Goal: Information Seeking & Learning: Learn about a topic

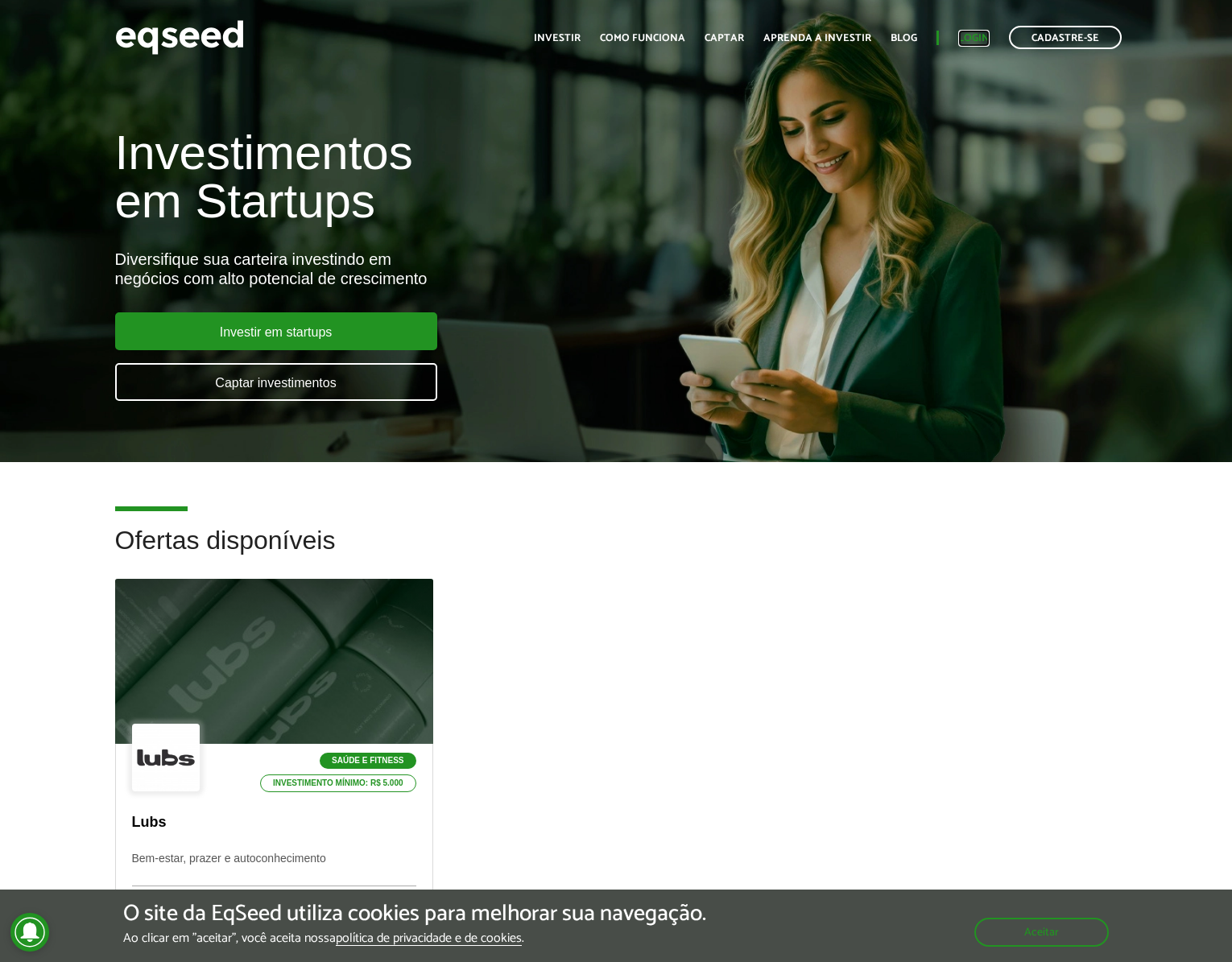
click at [967, 42] on link "Login" at bounding box center [974, 39] width 31 height 11
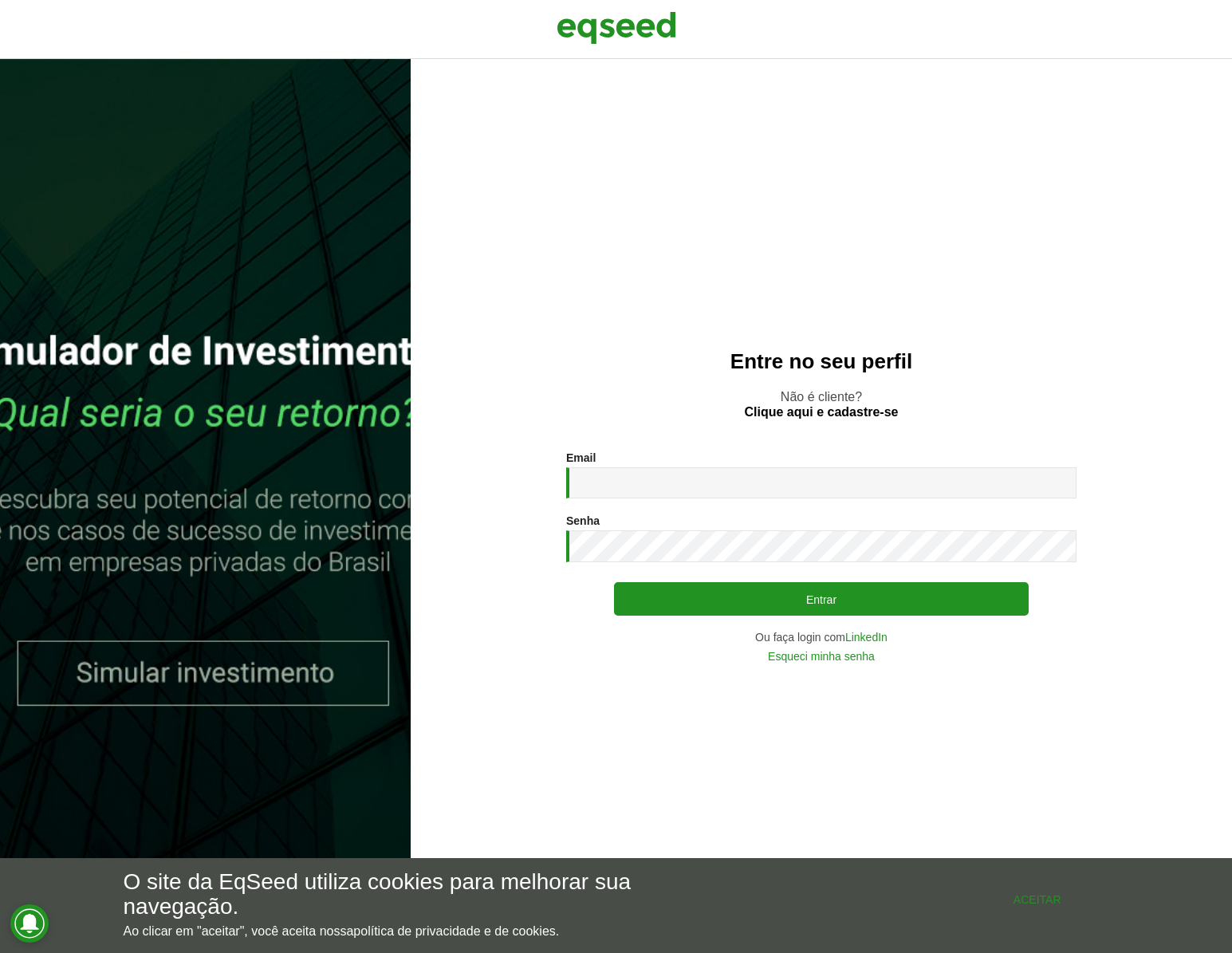
drag, startPoint x: 1034, startPoint y: 906, endPoint x: 897, endPoint y: 767, distance: 195.2
click at [1033, 903] on button "Aceitar" at bounding box center [1038, 899] width 144 height 26
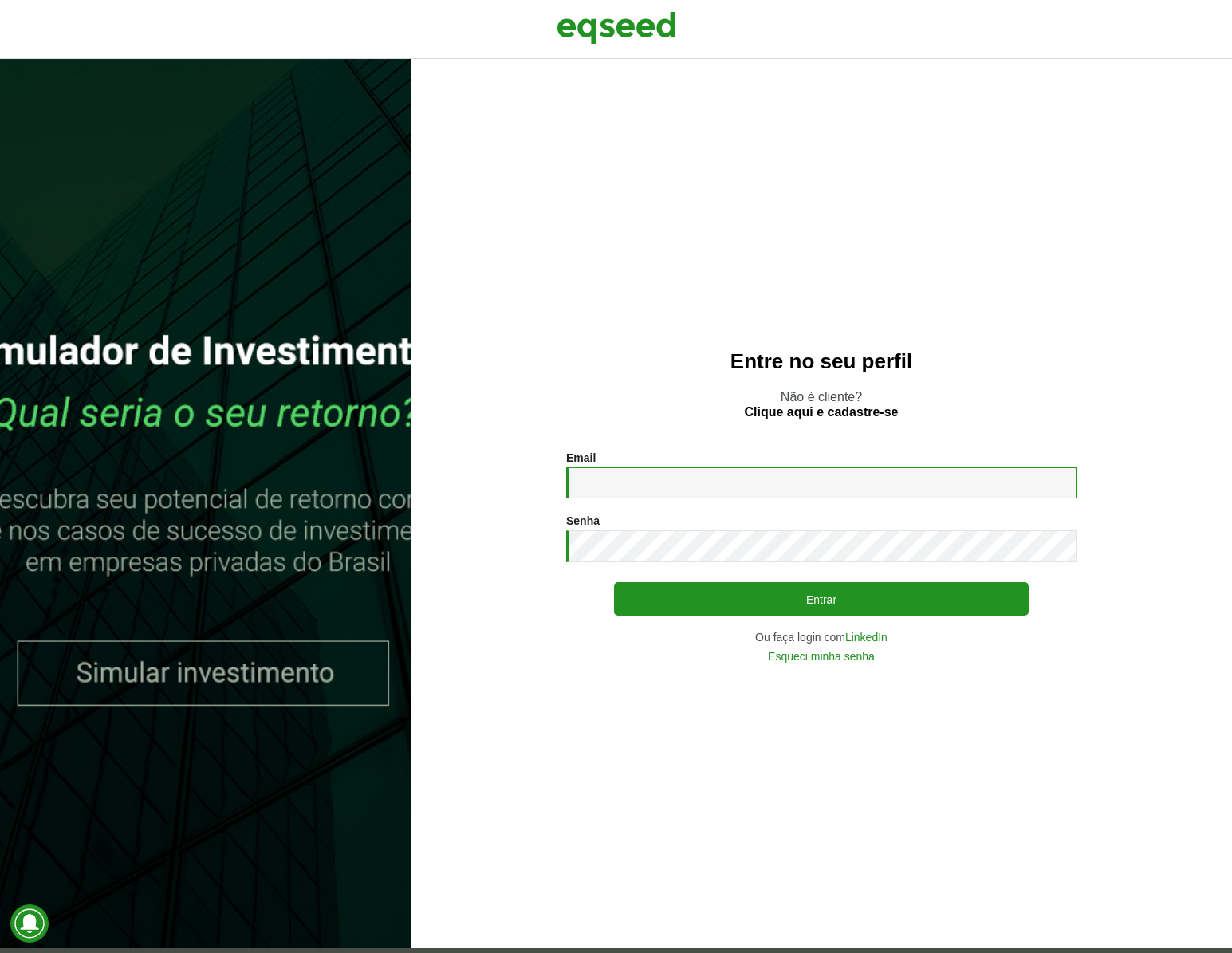
click at [684, 486] on input "Email *" at bounding box center [821, 482] width 511 height 31
click at [0, 952] on com-1password-button at bounding box center [0, 953] width 0 height 0
type input "**********"
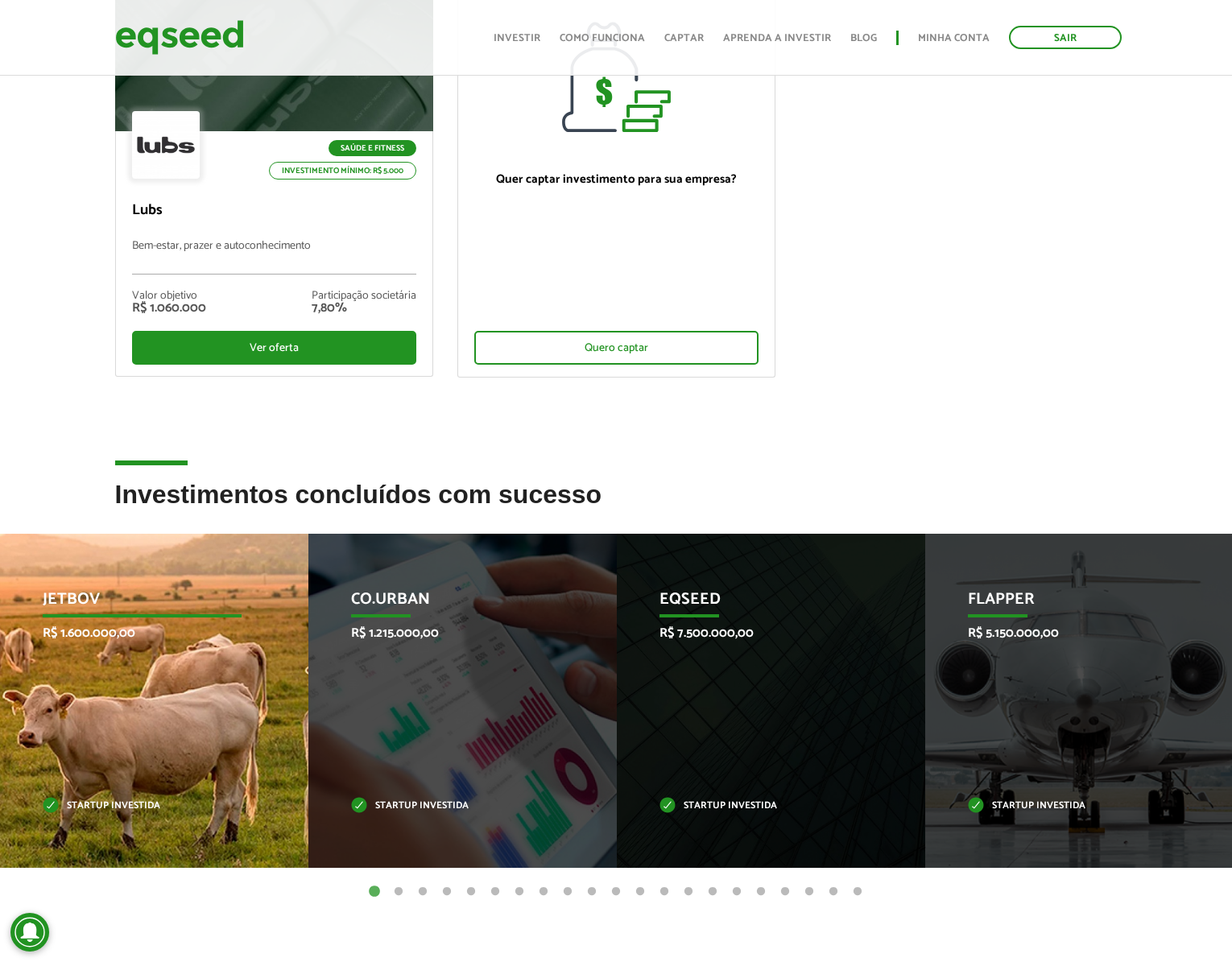
scroll to position [187, 0]
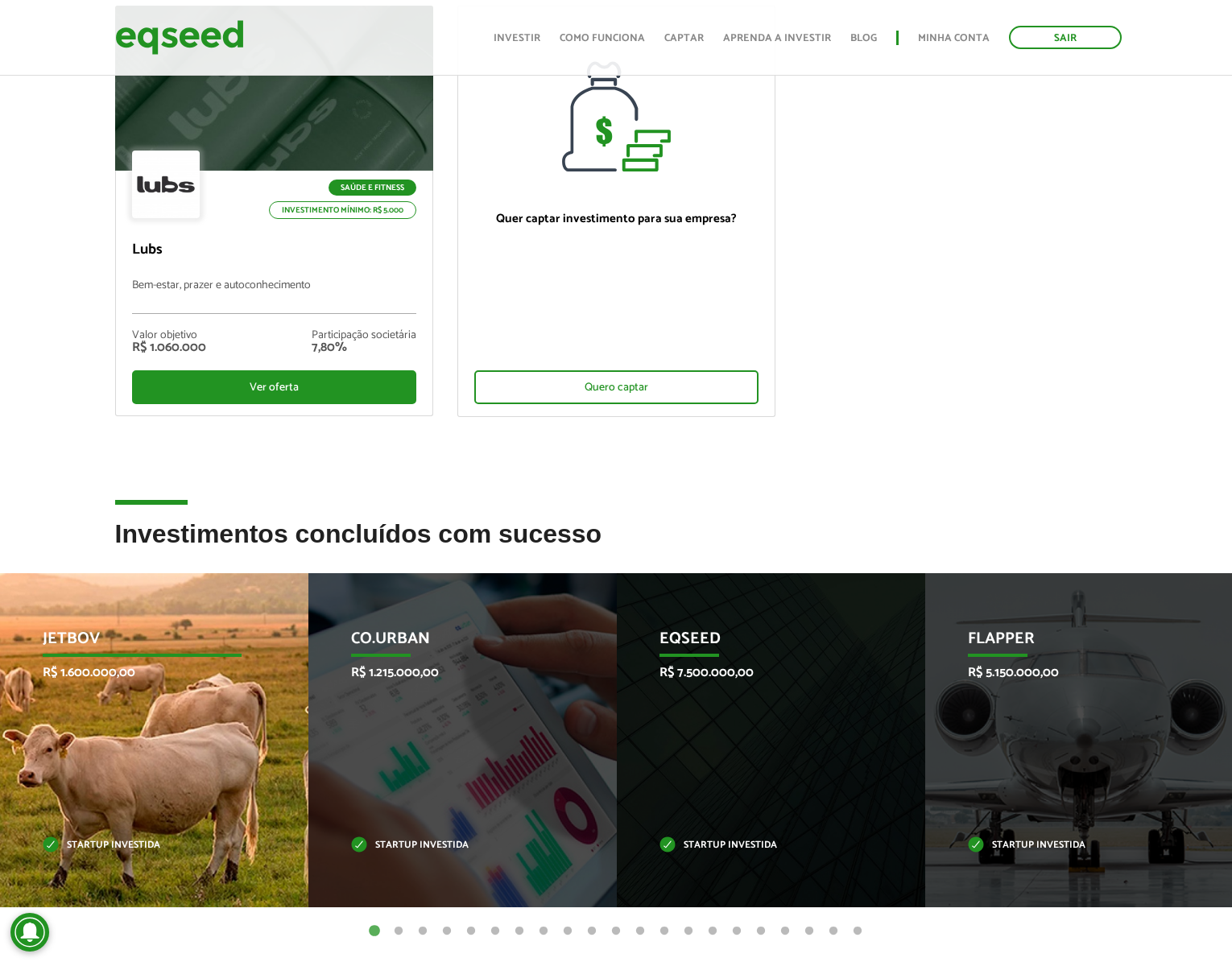
click at [174, 733] on div "JetBov R$ 1.600.000,00 Startup investida" at bounding box center [142, 740] width 284 height 334
click at [68, 643] on p "JetBov" at bounding box center [141, 643] width 199 height 27
drag, startPoint x: 103, startPoint y: 875, endPoint x: 105, endPoint y: 862, distance: 13.2
click at [103, 871] on div "JetBov R$ 1.600.000,00 Startup investida" at bounding box center [142, 740] width 284 height 334
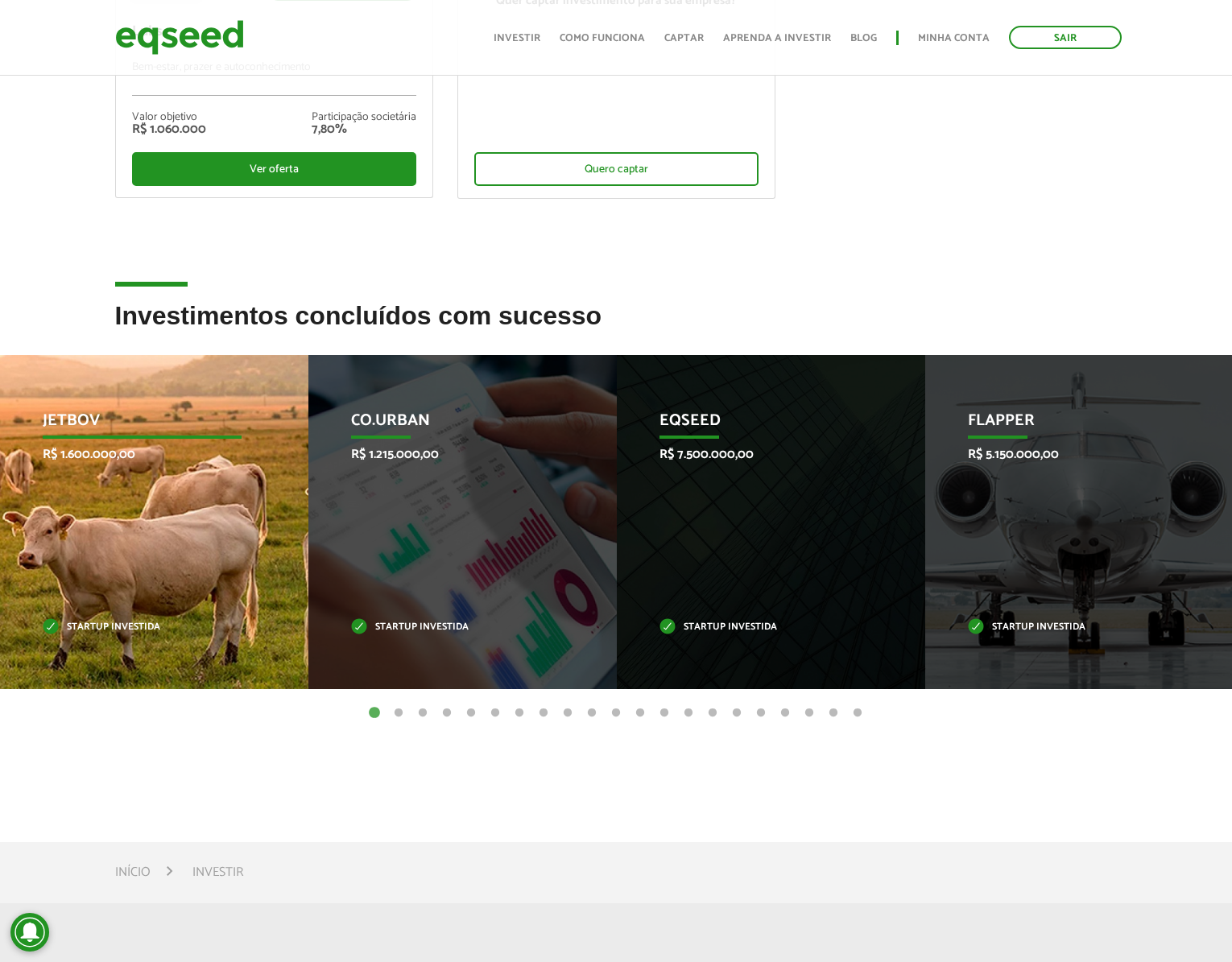
scroll to position [412, 0]
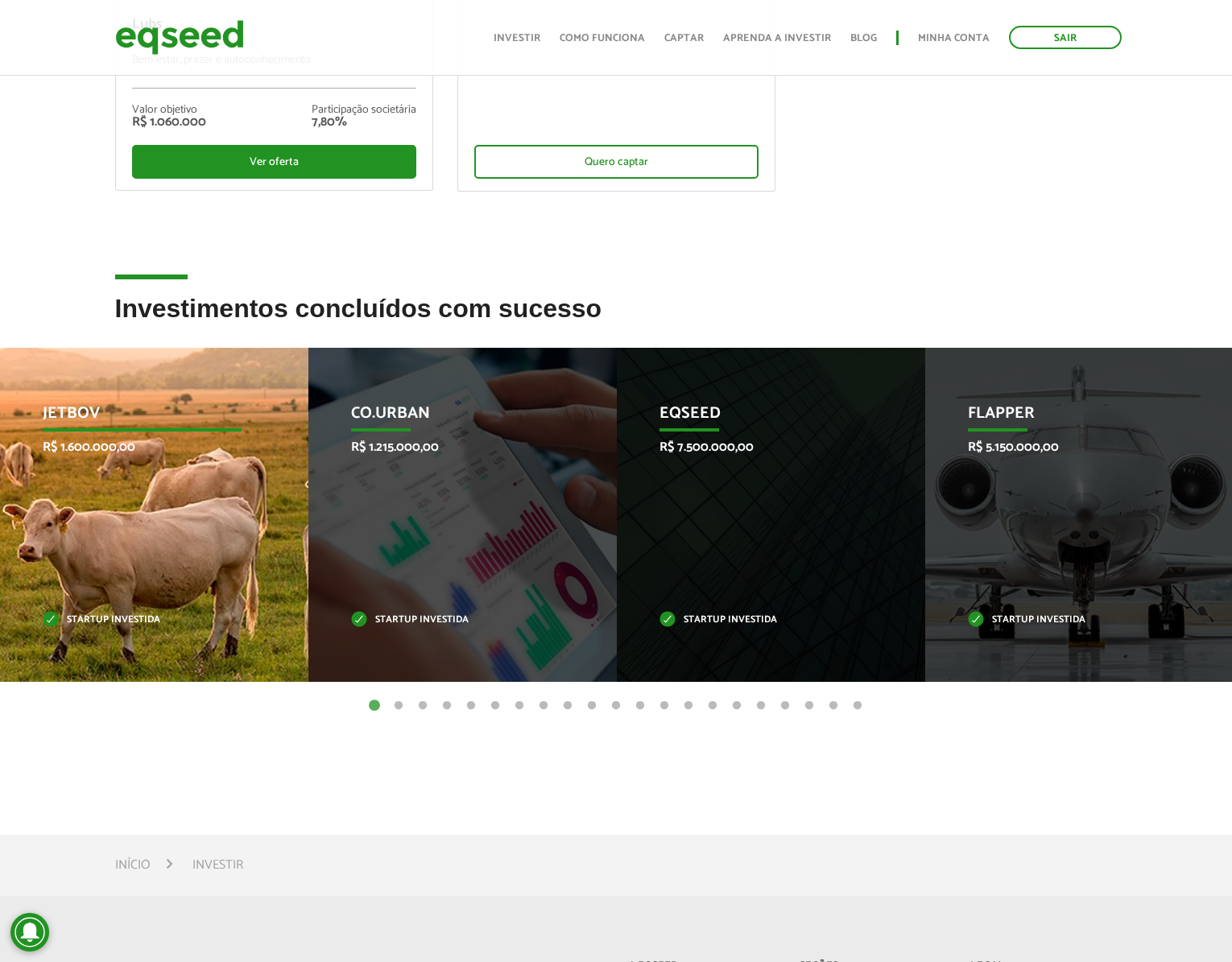
click at [184, 621] on p "Startup investida" at bounding box center [141, 621] width 199 height 9
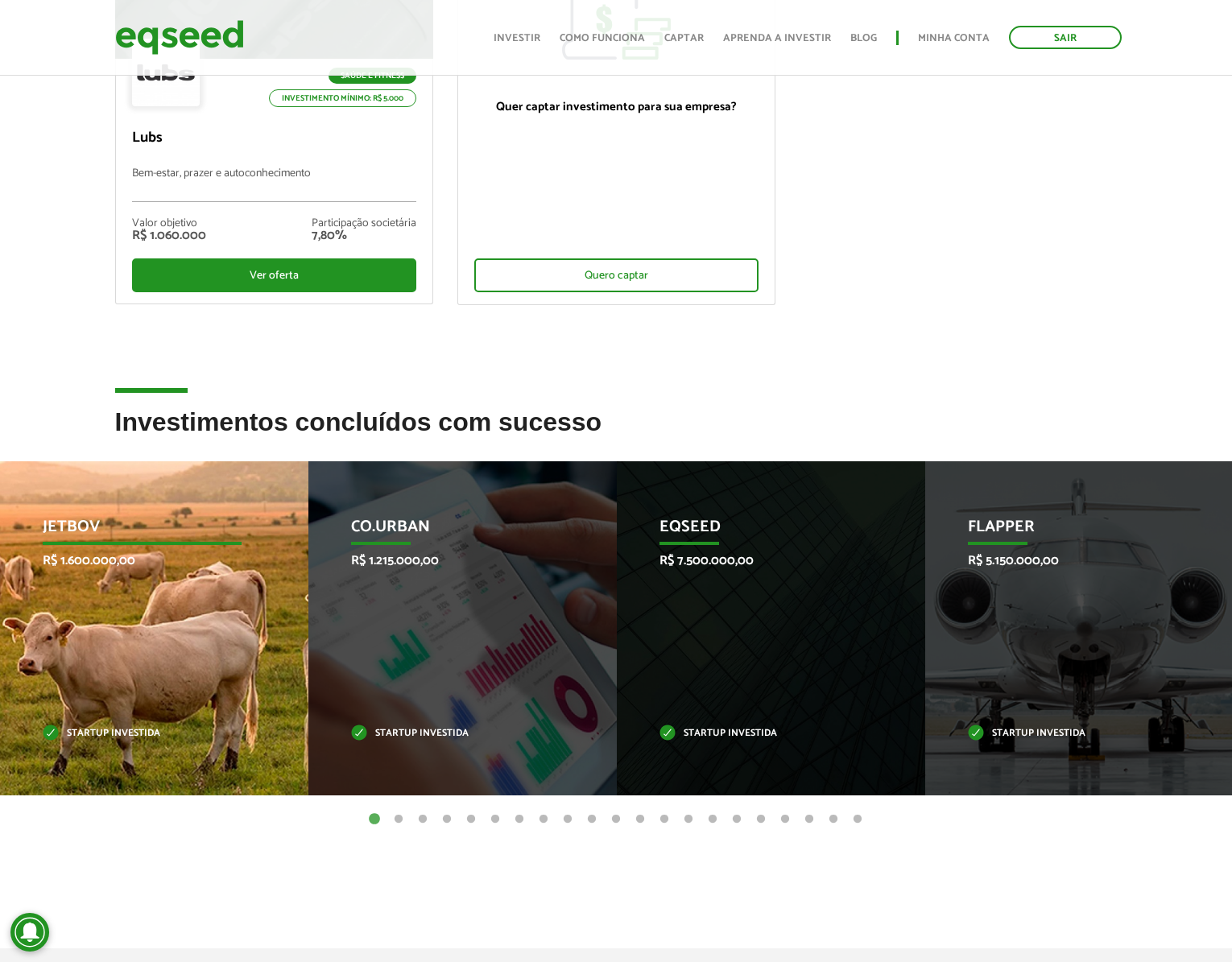
scroll to position [310, 0]
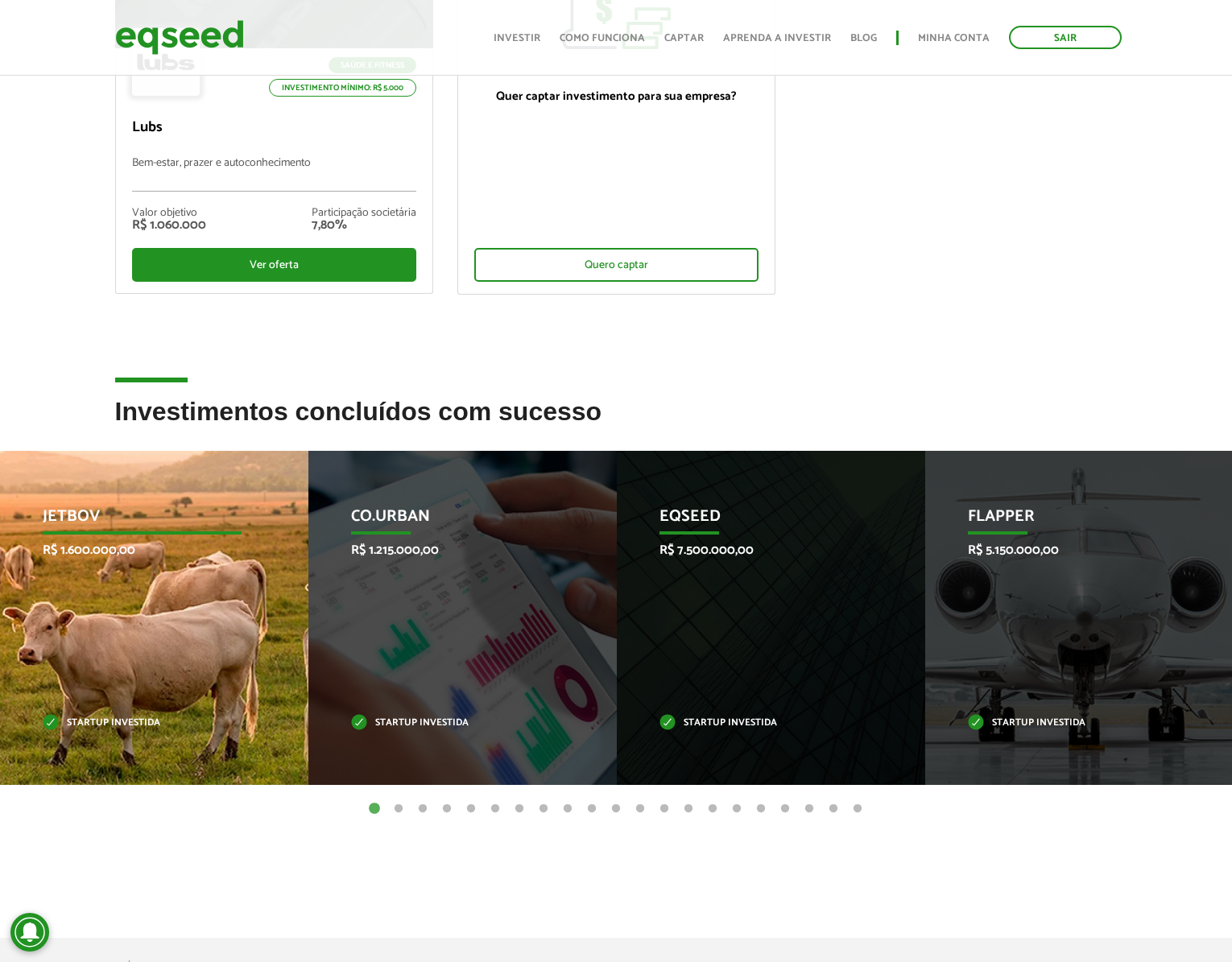
click at [189, 722] on p "Startup investida" at bounding box center [141, 724] width 199 height 9
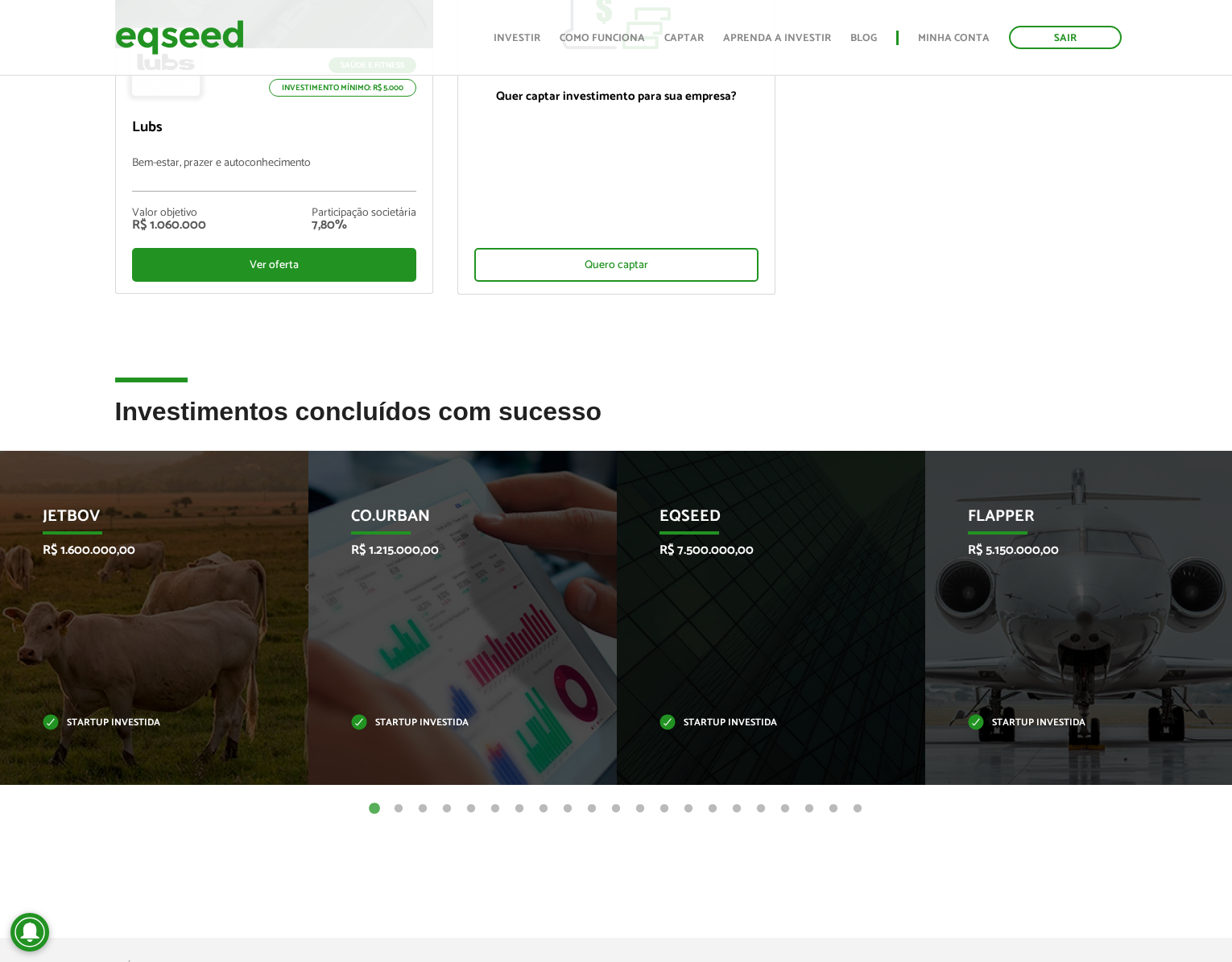
click at [398, 808] on button "2" at bounding box center [399, 809] width 16 height 16
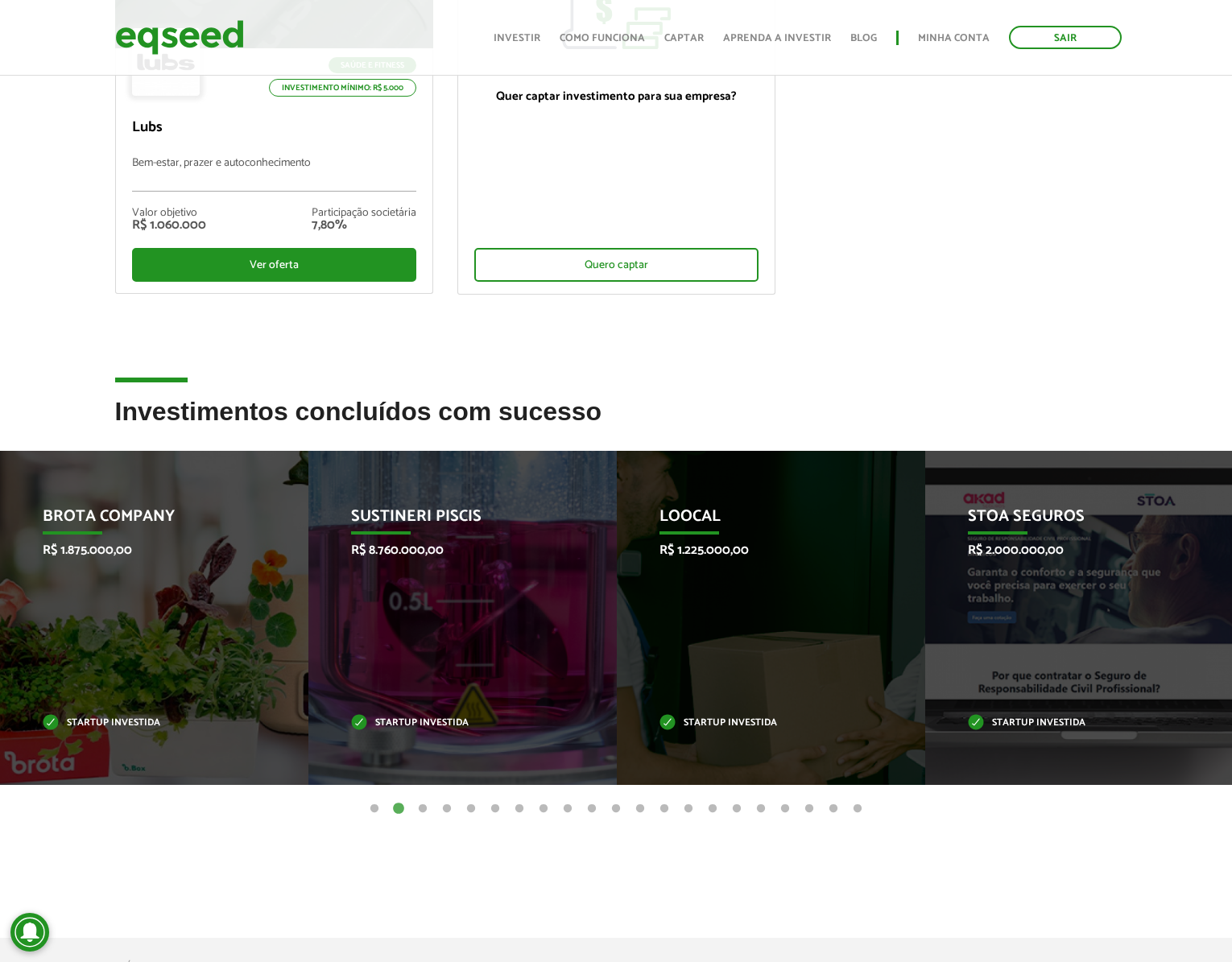
click at [427, 814] on button "3" at bounding box center [423, 809] width 16 height 16
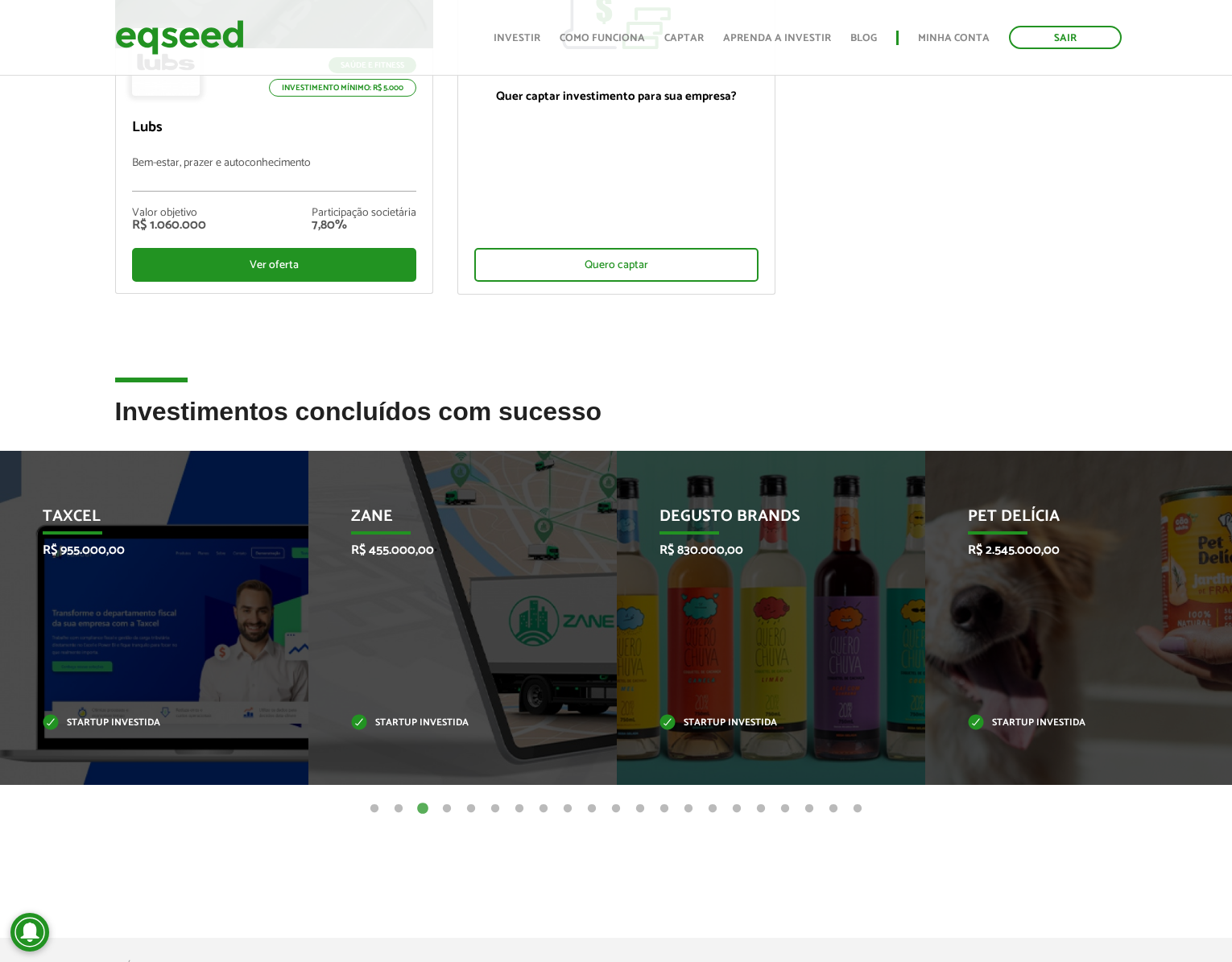
click at [447, 813] on button "4" at bounding box center [447, 809] width 16 height 16
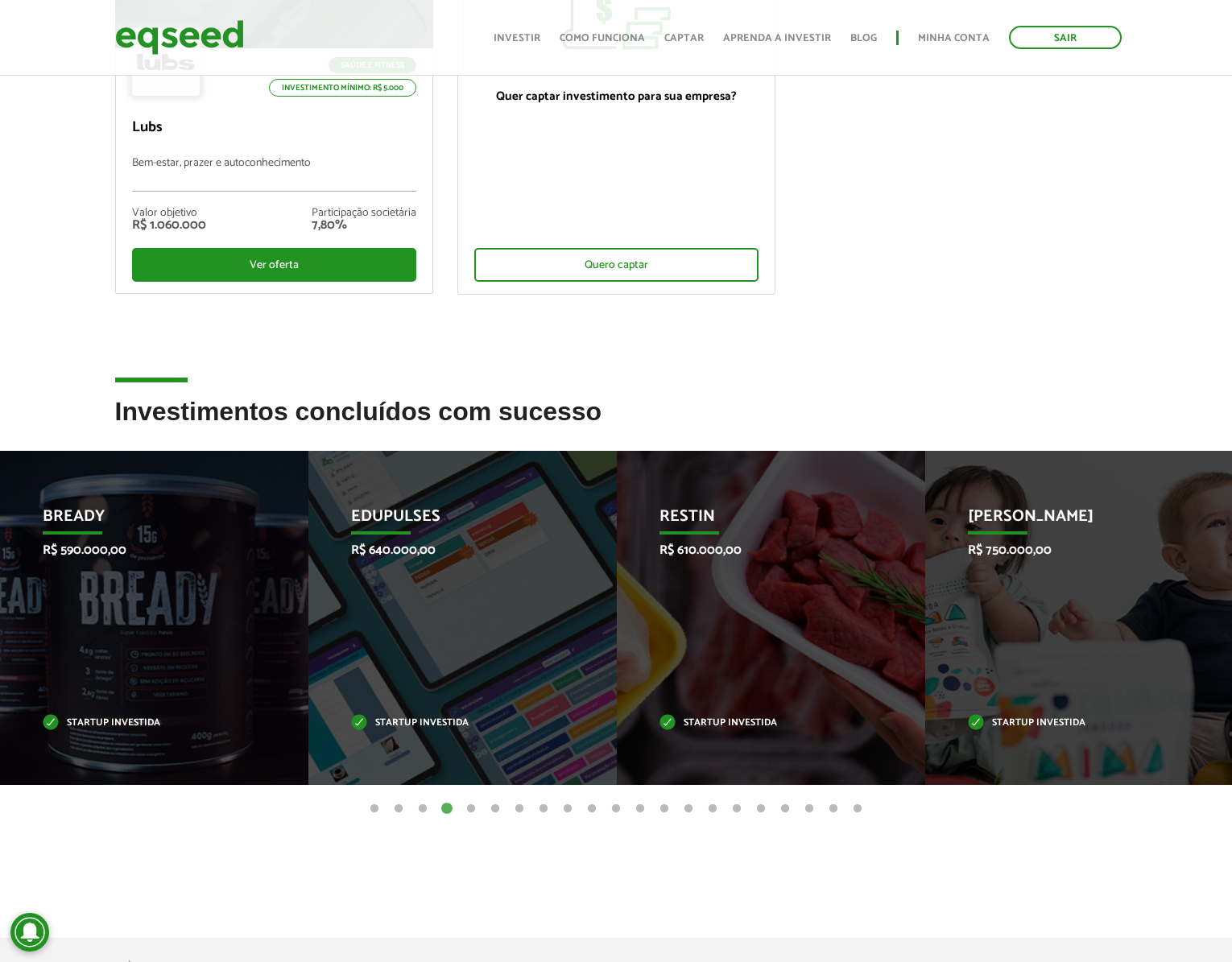
click at [469, 810] on button "5" at bounding box center [472, 809] width 16 height 16
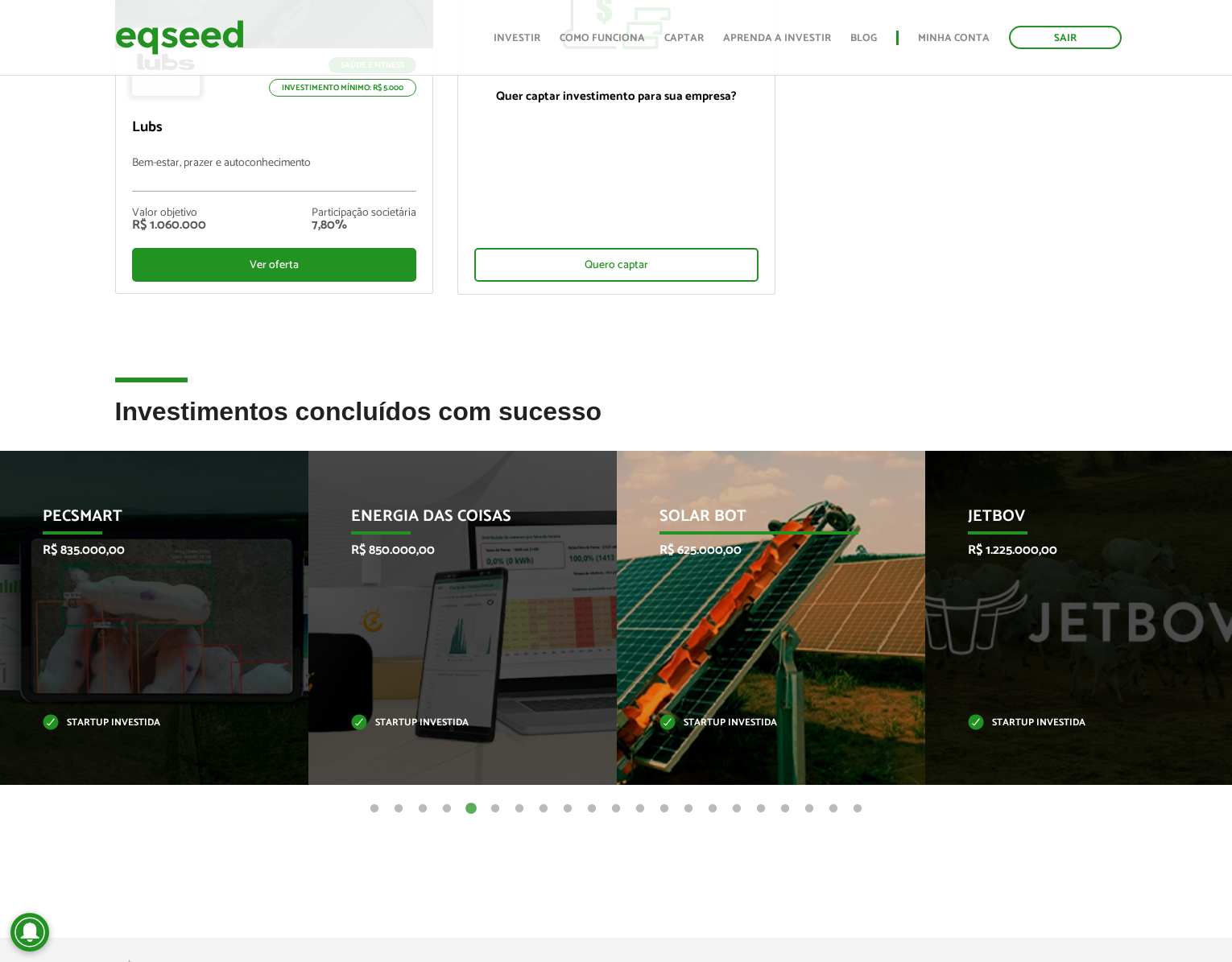
click at [835, 667] on div "Solar Bot R$ 625.000,00 Startup investida" at bounding box center [759, 617] width 284 height 334
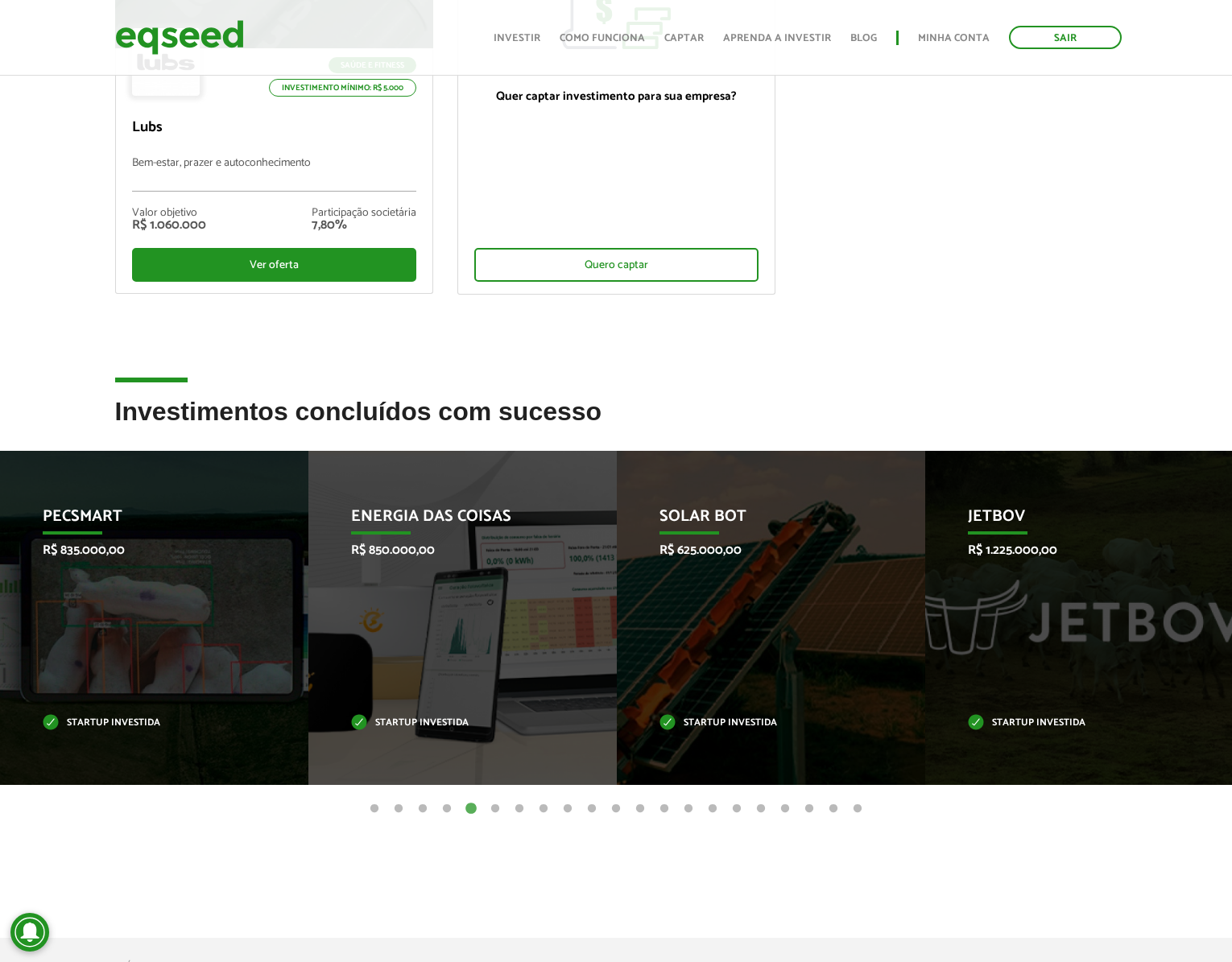
click at [496, 810] on button "6" at bounding box center [495, 809] width 16 height 16
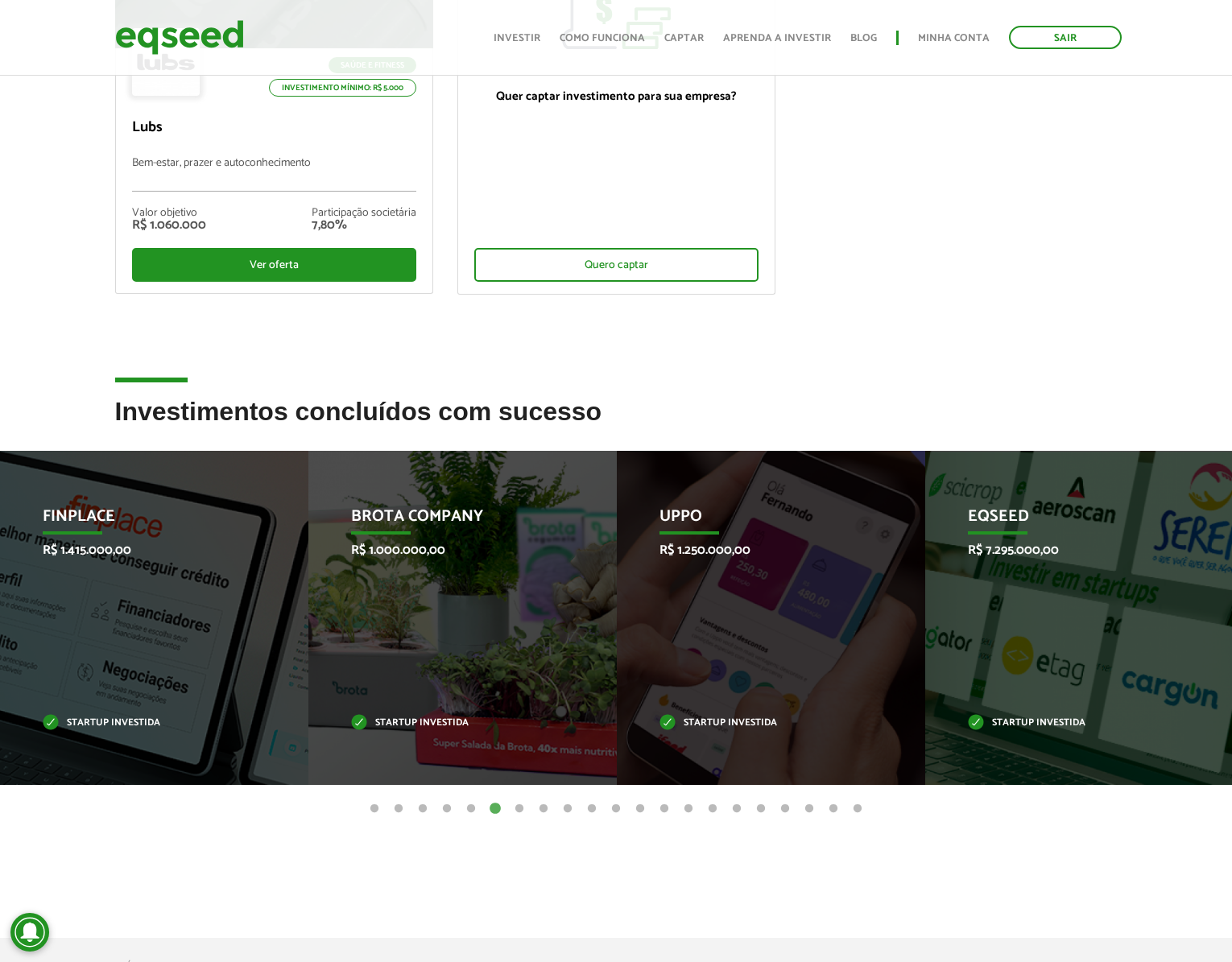
click at [470, 811] on button "5" at bounding box center [472, 809] width 16 height 16
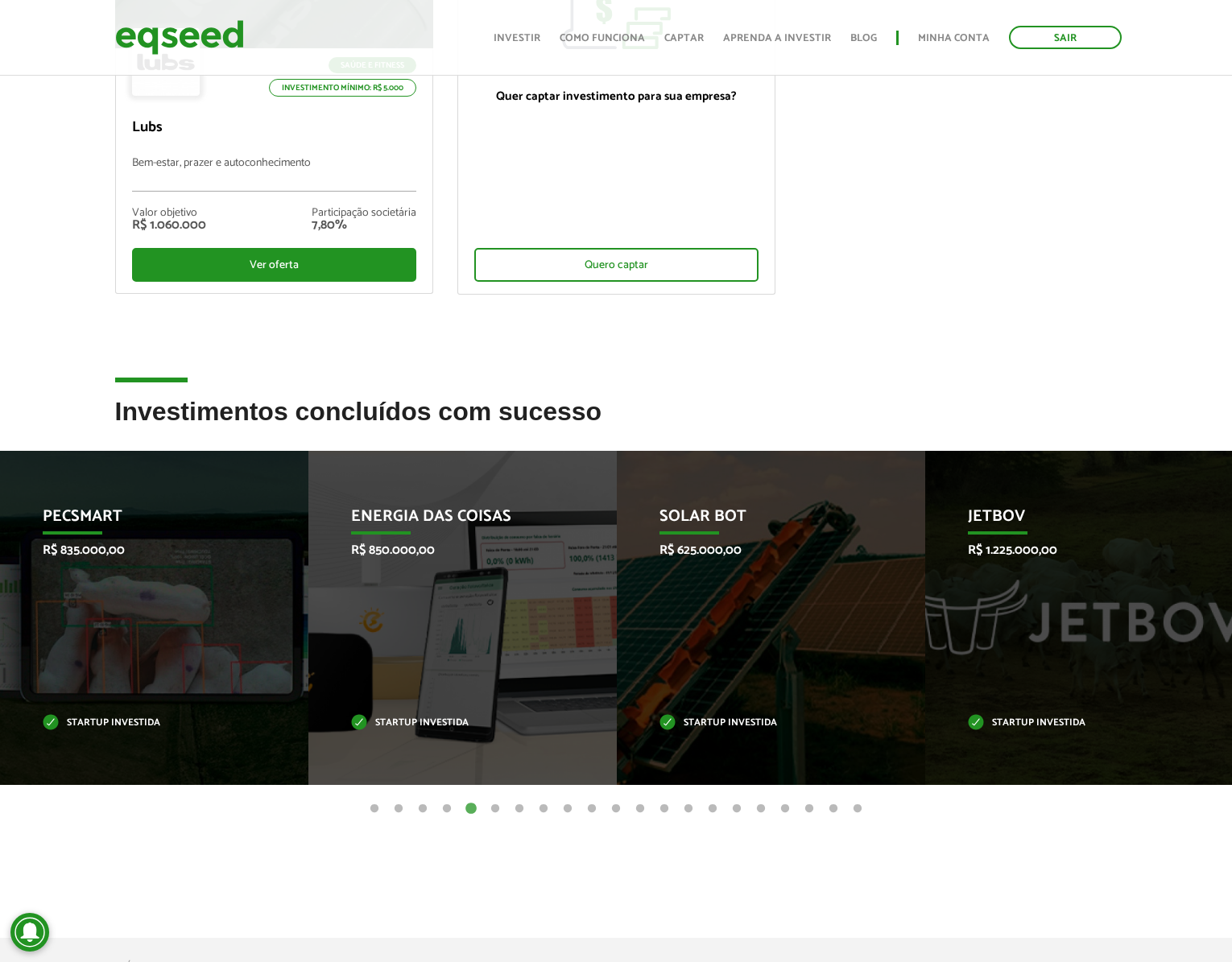
click at [369, 806] on button "1" at bounding box center [374, 809] width 16 height 16
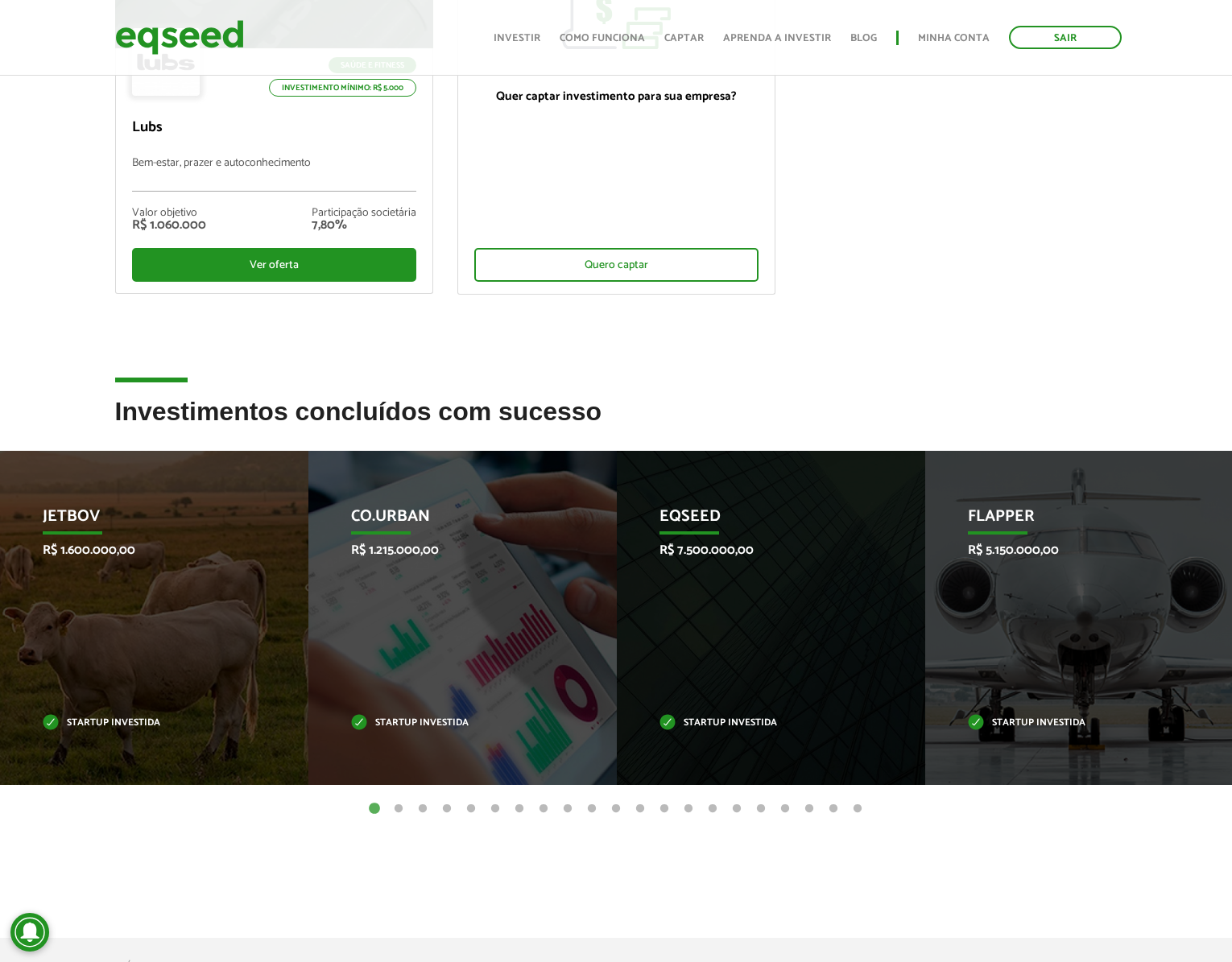
click at [397, 812] on button "2" at bounding box center [399, 809] width 16 height 16
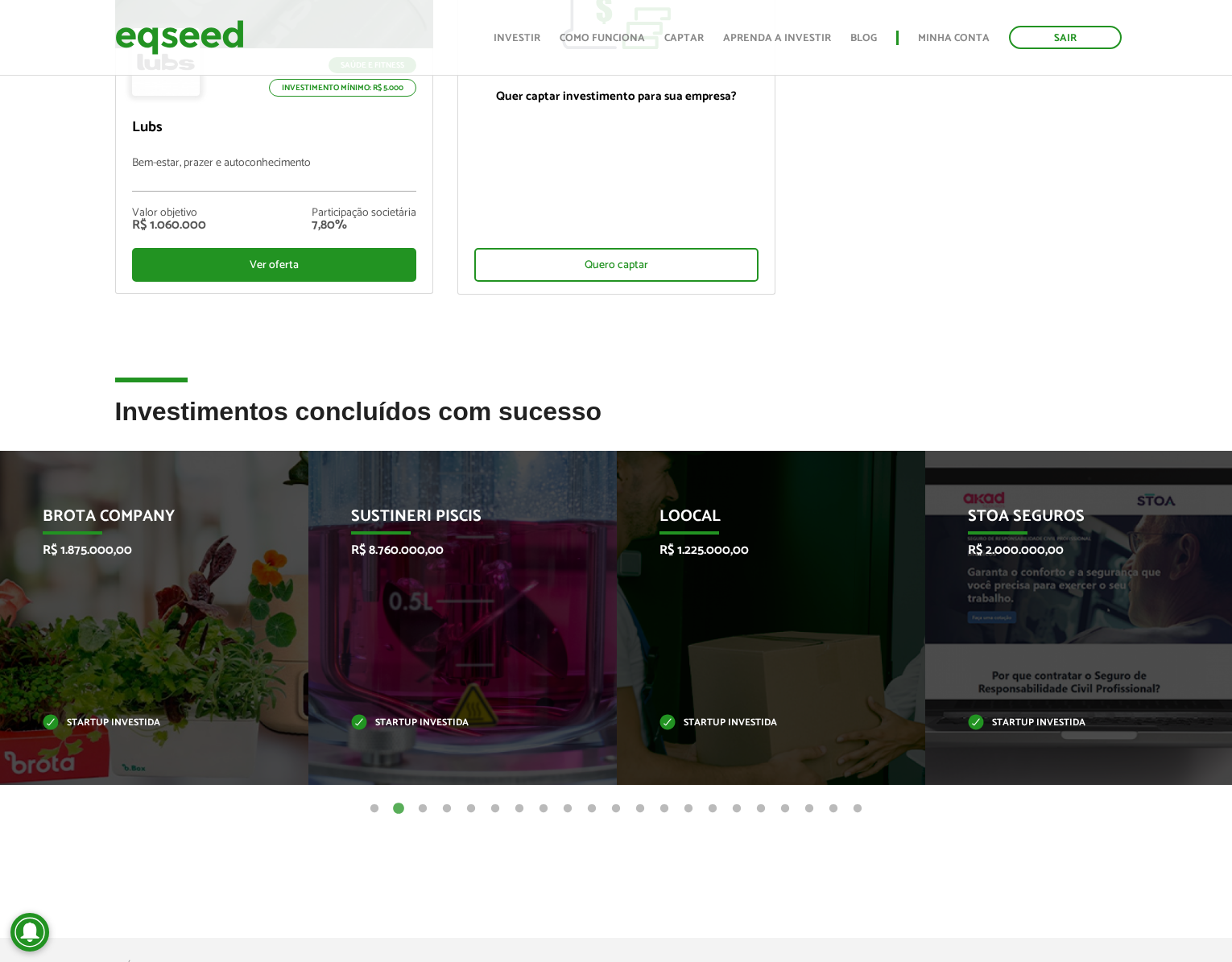
click at [425, 812] on button "3" at bounding box center [423, 809] width 16 height 16
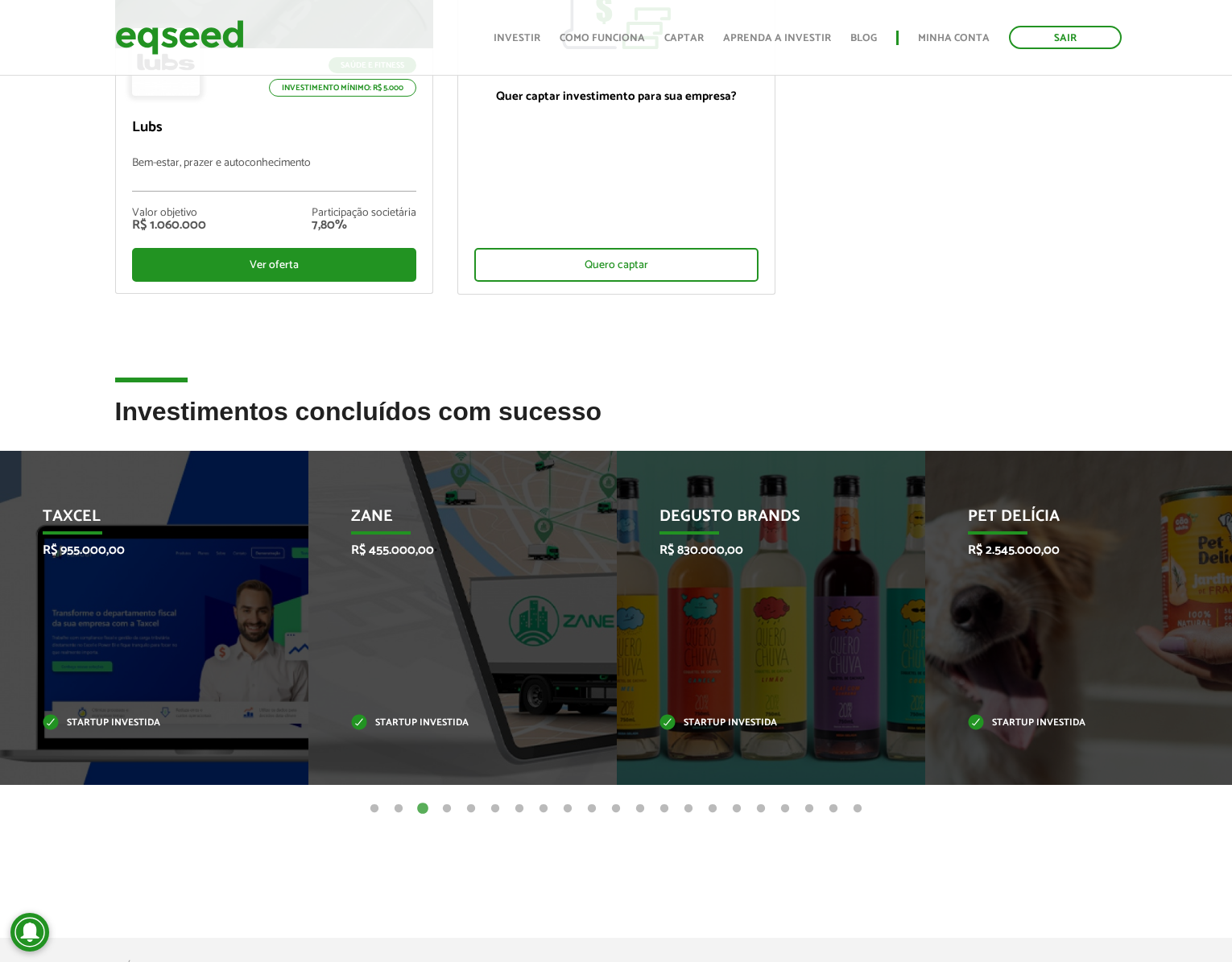
click at [443, 809] on button "4" at bounding box center [447, 809] width 16 height 16
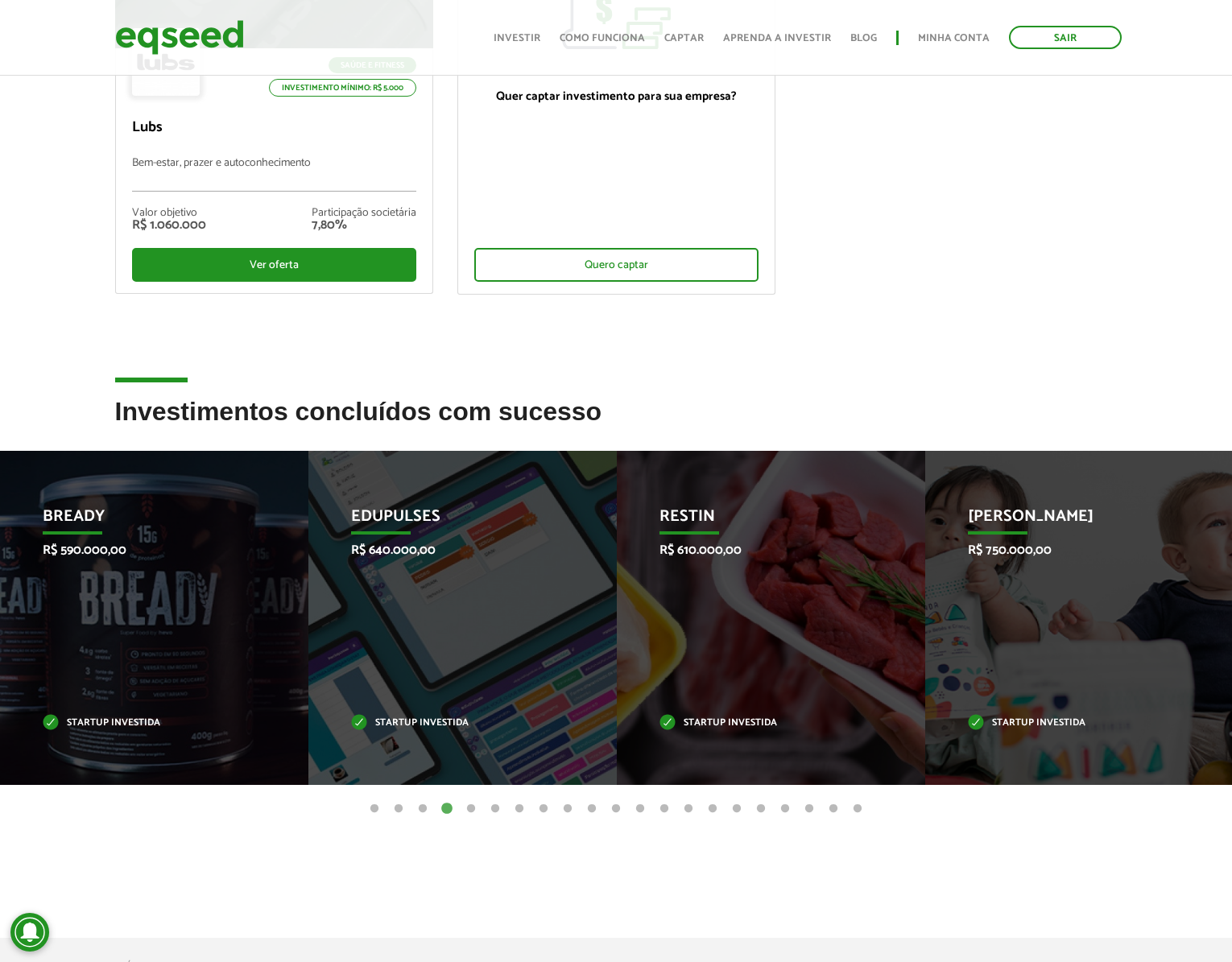
click at [466, 809] on button "5" at bounding box center [472, 809] width 16 height 16
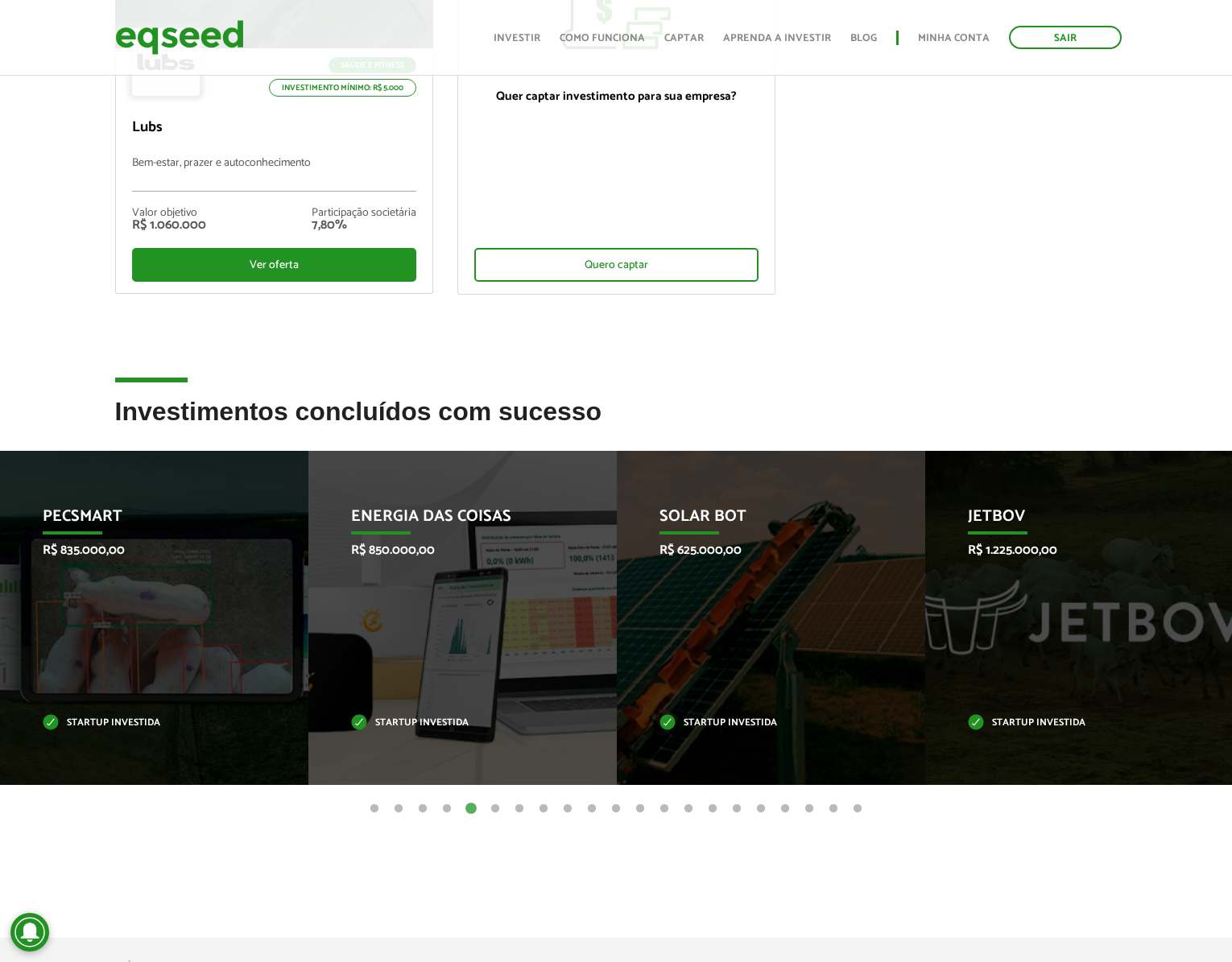
click at [491, 815] on button "6" at bounding box center [495, 809] width 16 height 16
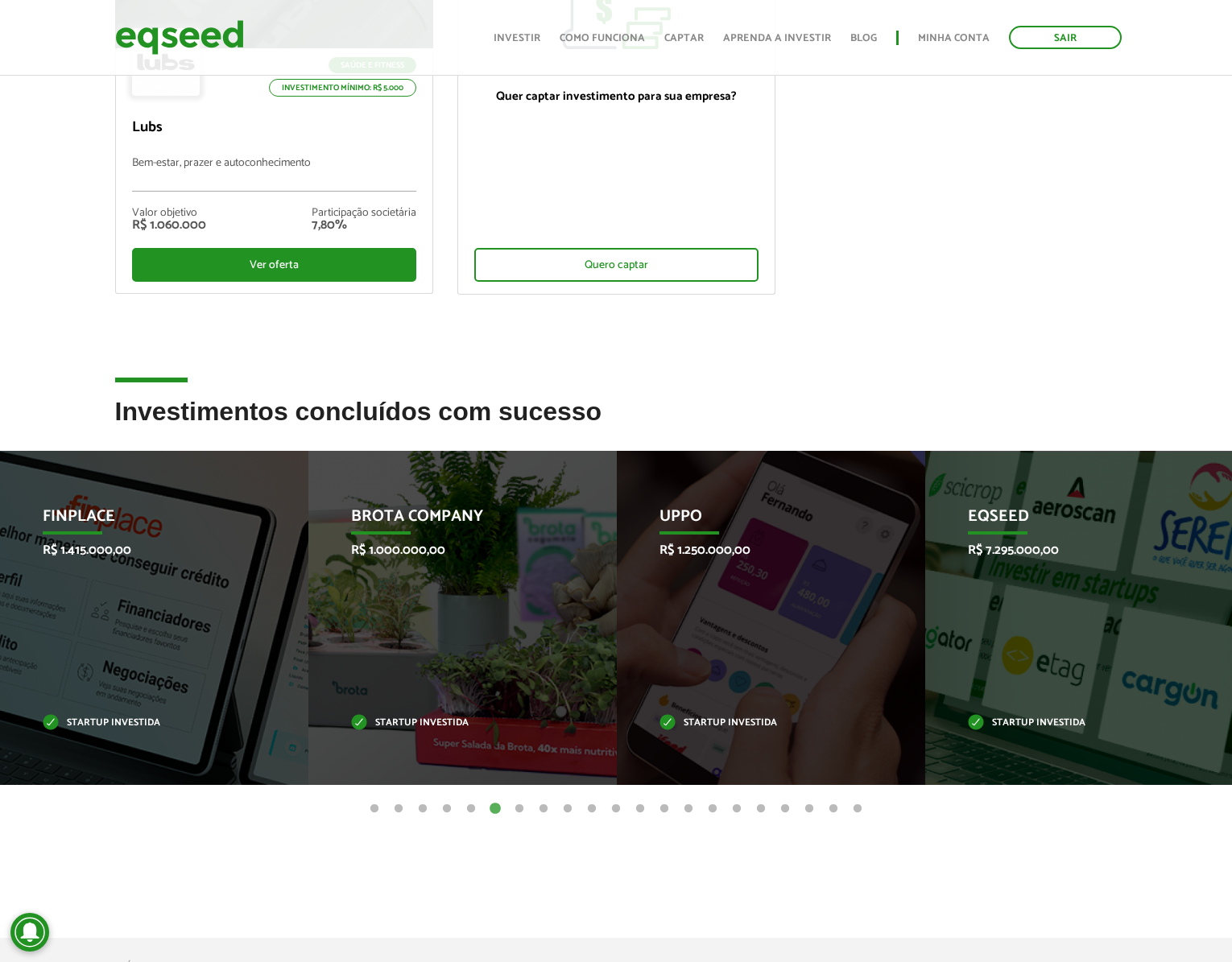
click at [515, 807] on button "7" at bounding box center [519, 809] width 16 height 16
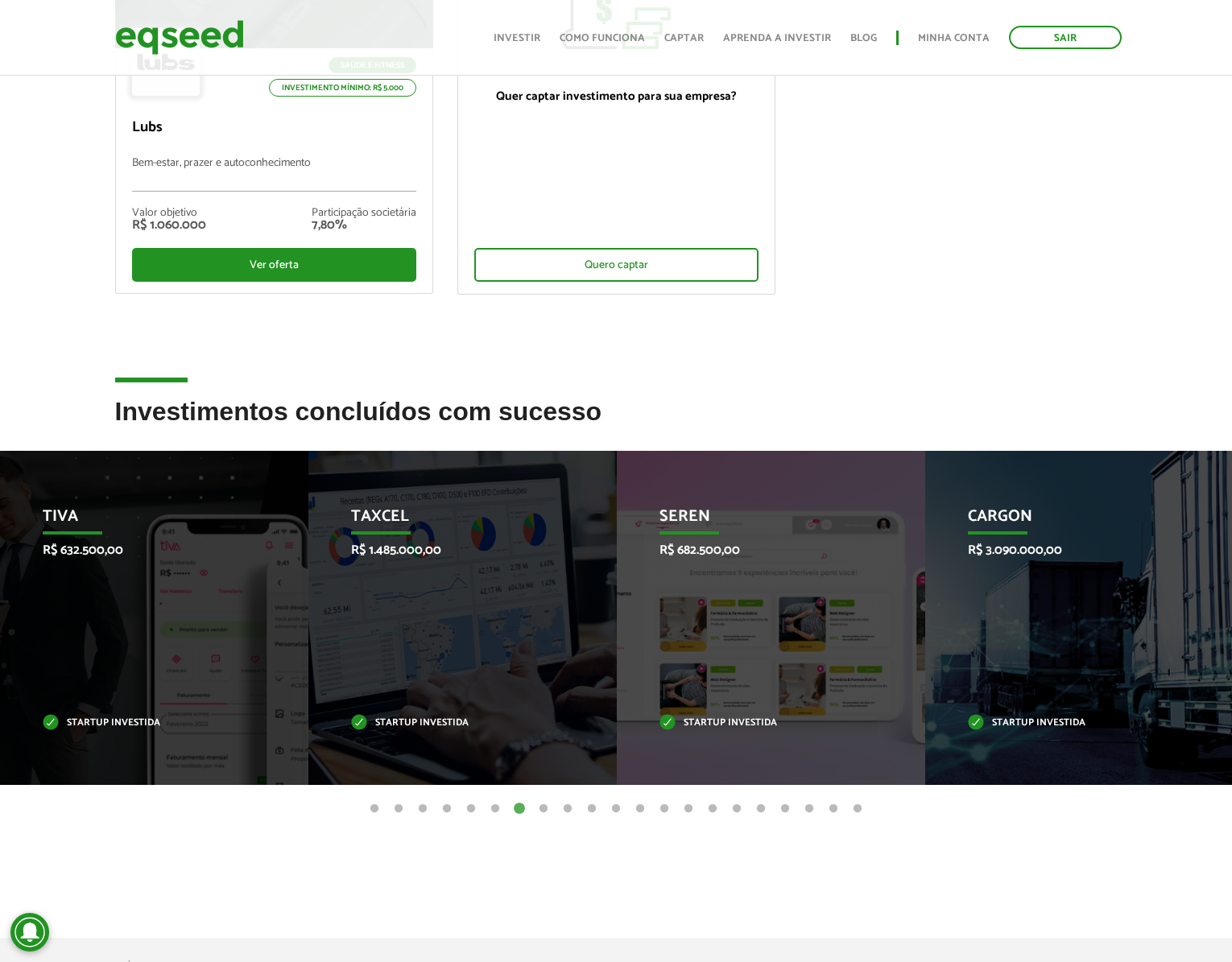
click at [536, 809] on button "8" at bounding box center [544, 809] width 16 height 16
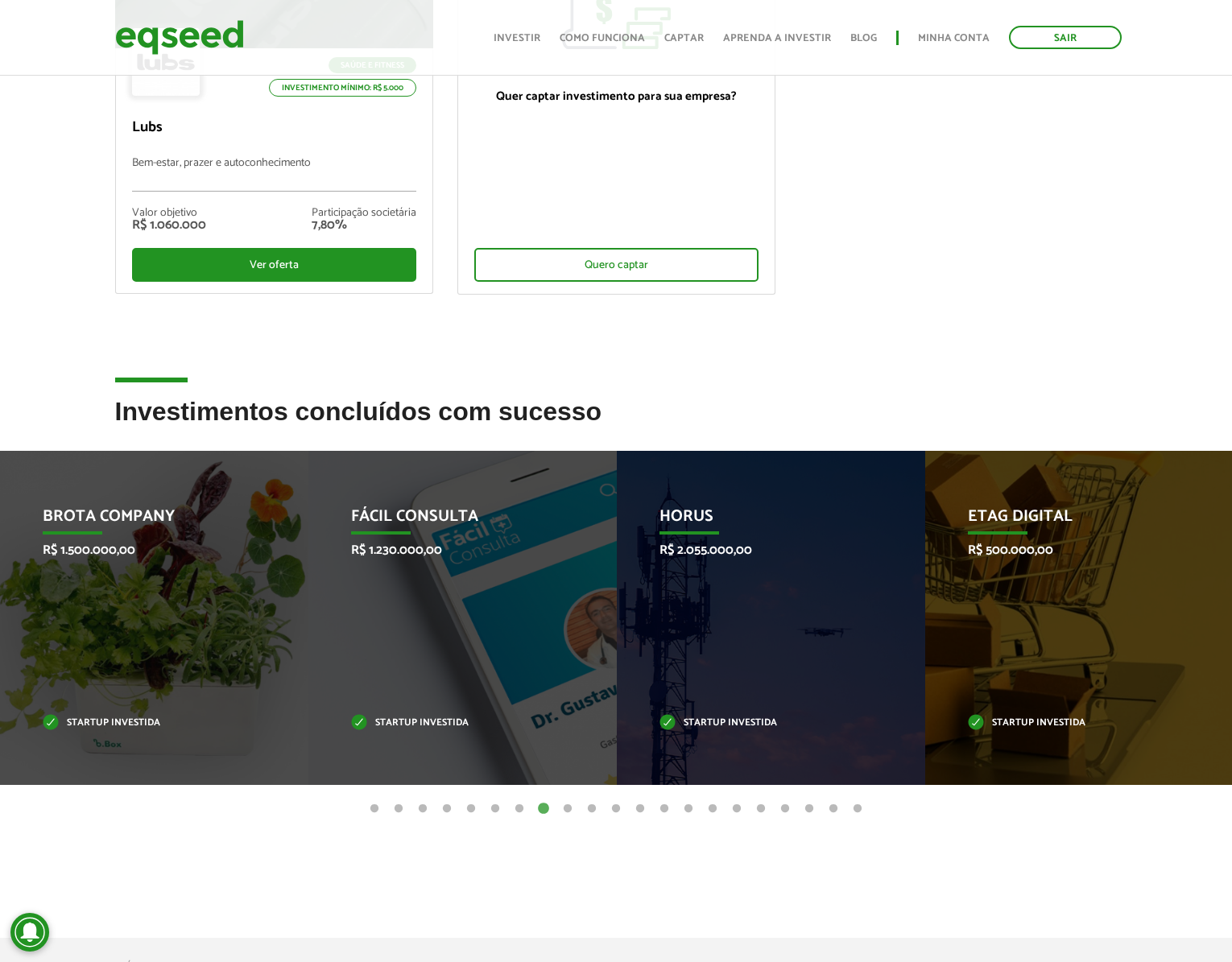
click at [567, 804] on button "9" at bounding box center [568, 809] width 16 height 16
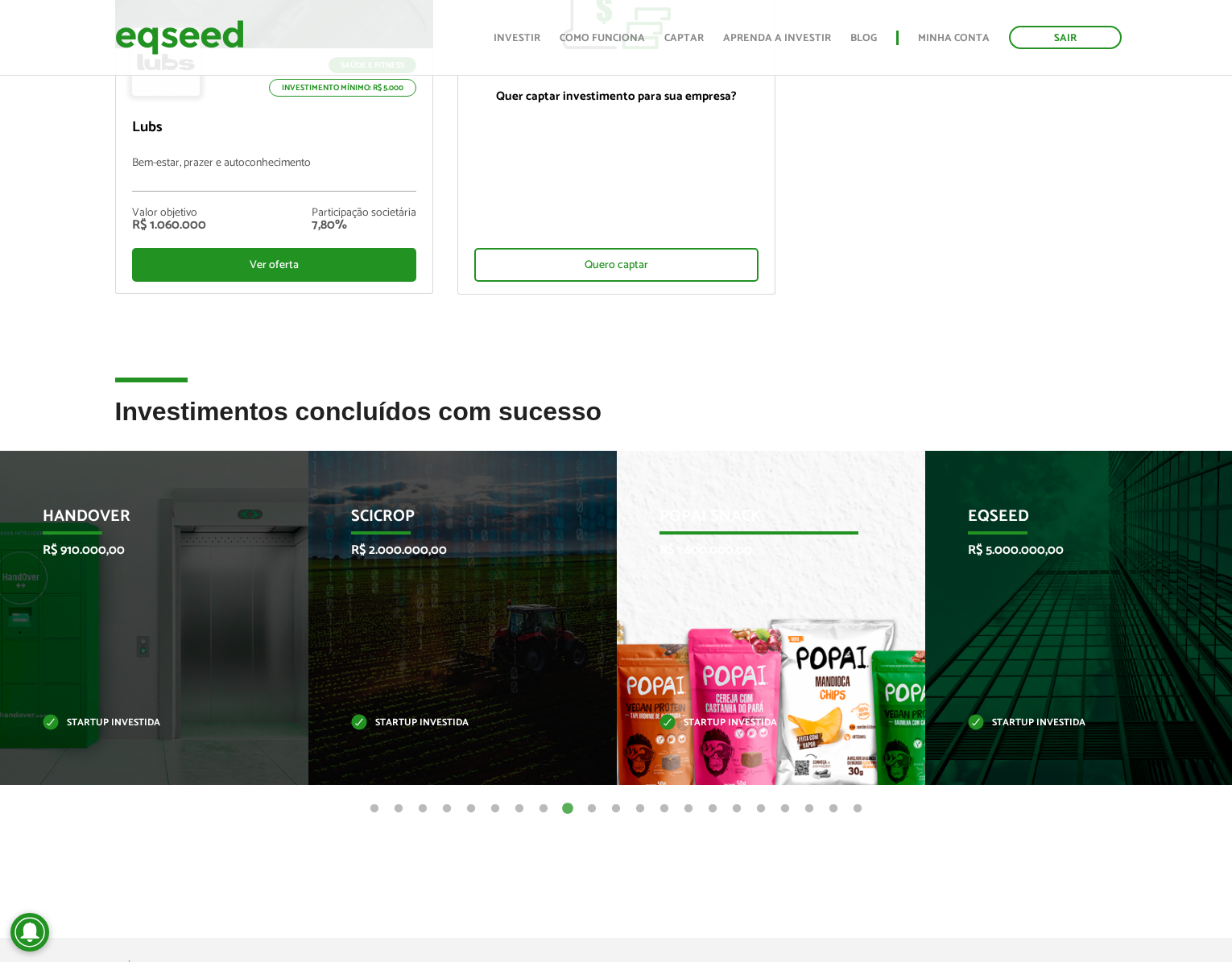
click at [724, 520] on p "Popai Snack" at bounding box center [759, 521] width 199 height 27
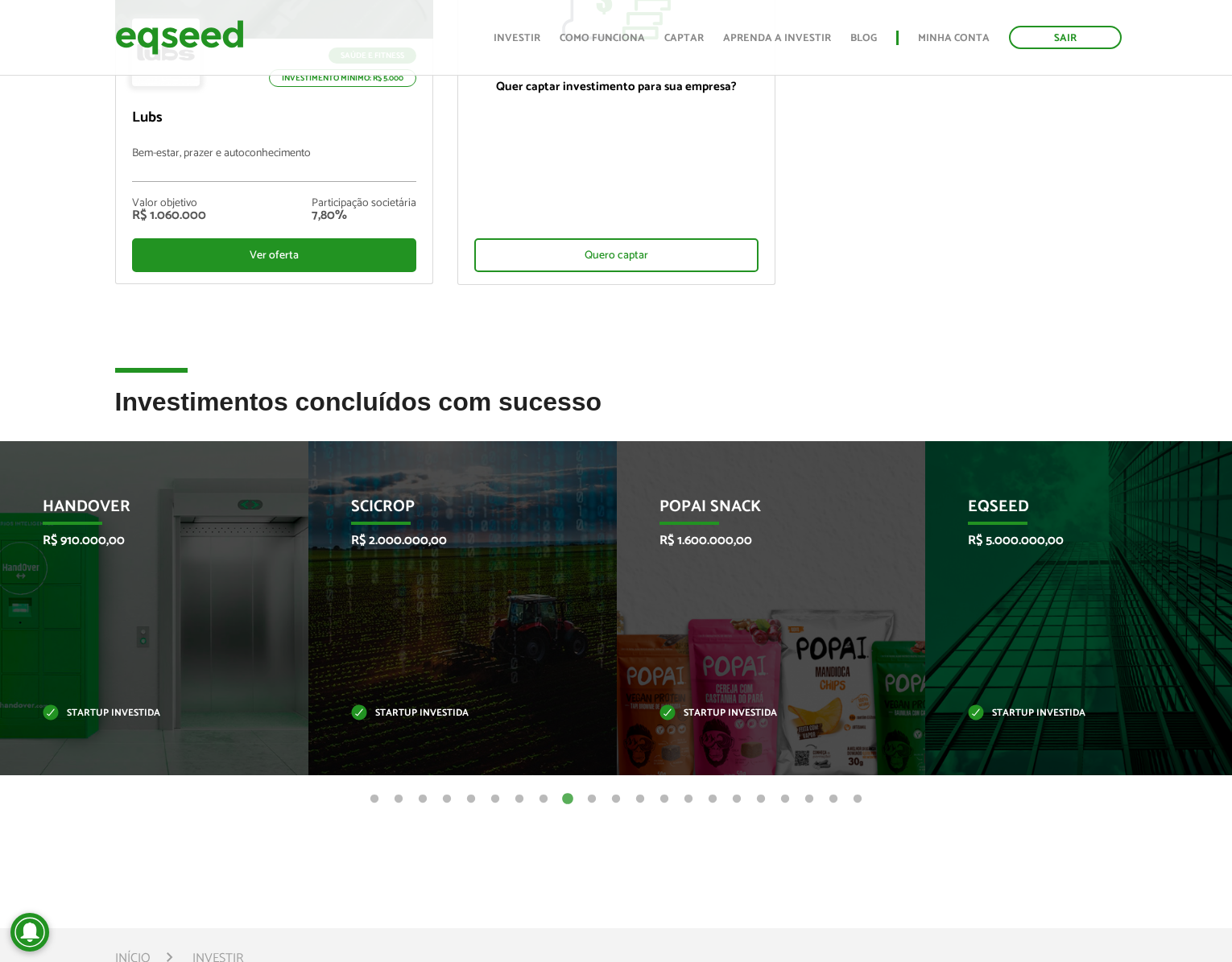
scroll to position [490, 0]
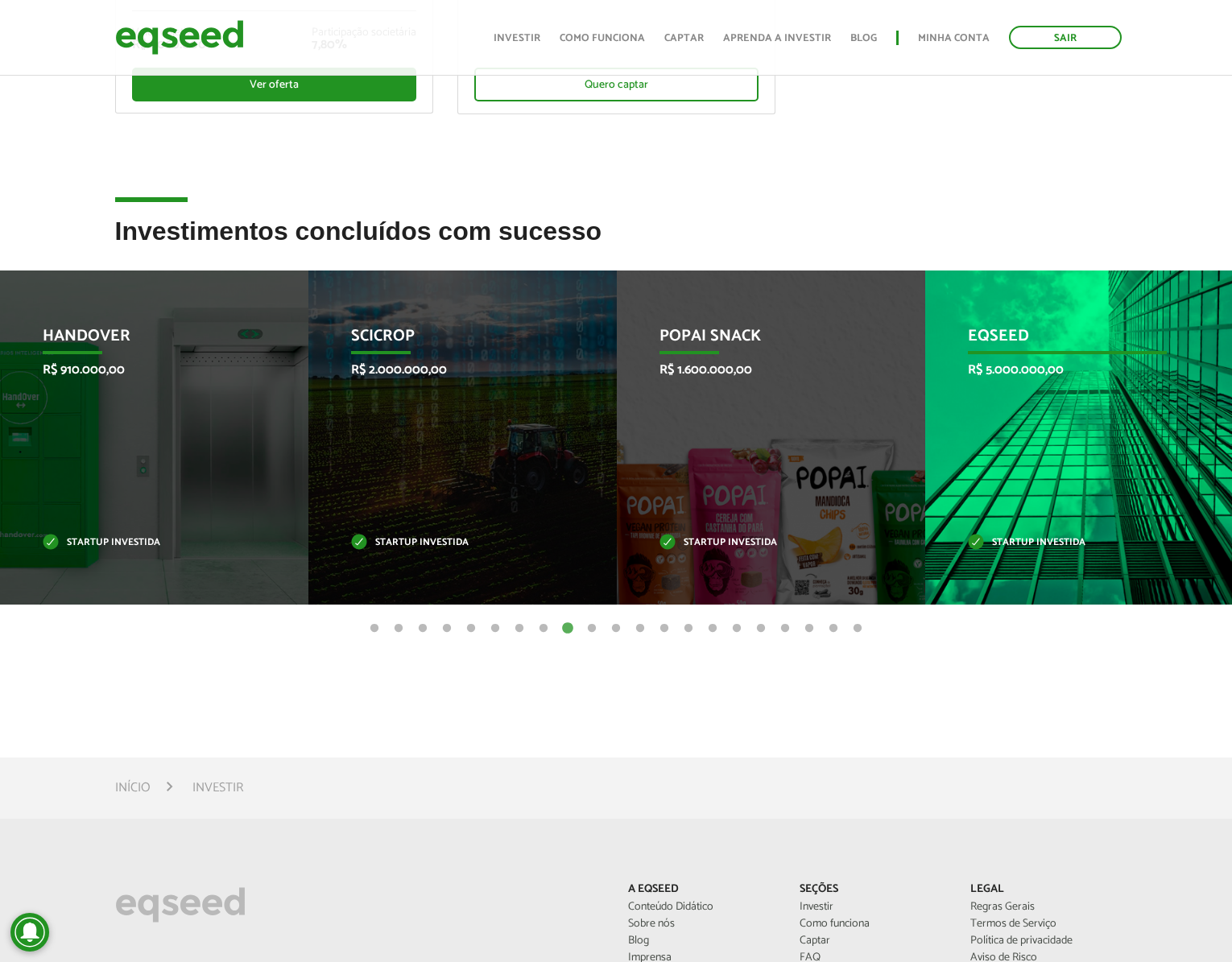
click at [1053, 398] on div "EqSeed R$ 5.000.000,00 Startup investida" at bounding box center [1067, 437] width 284 height 334
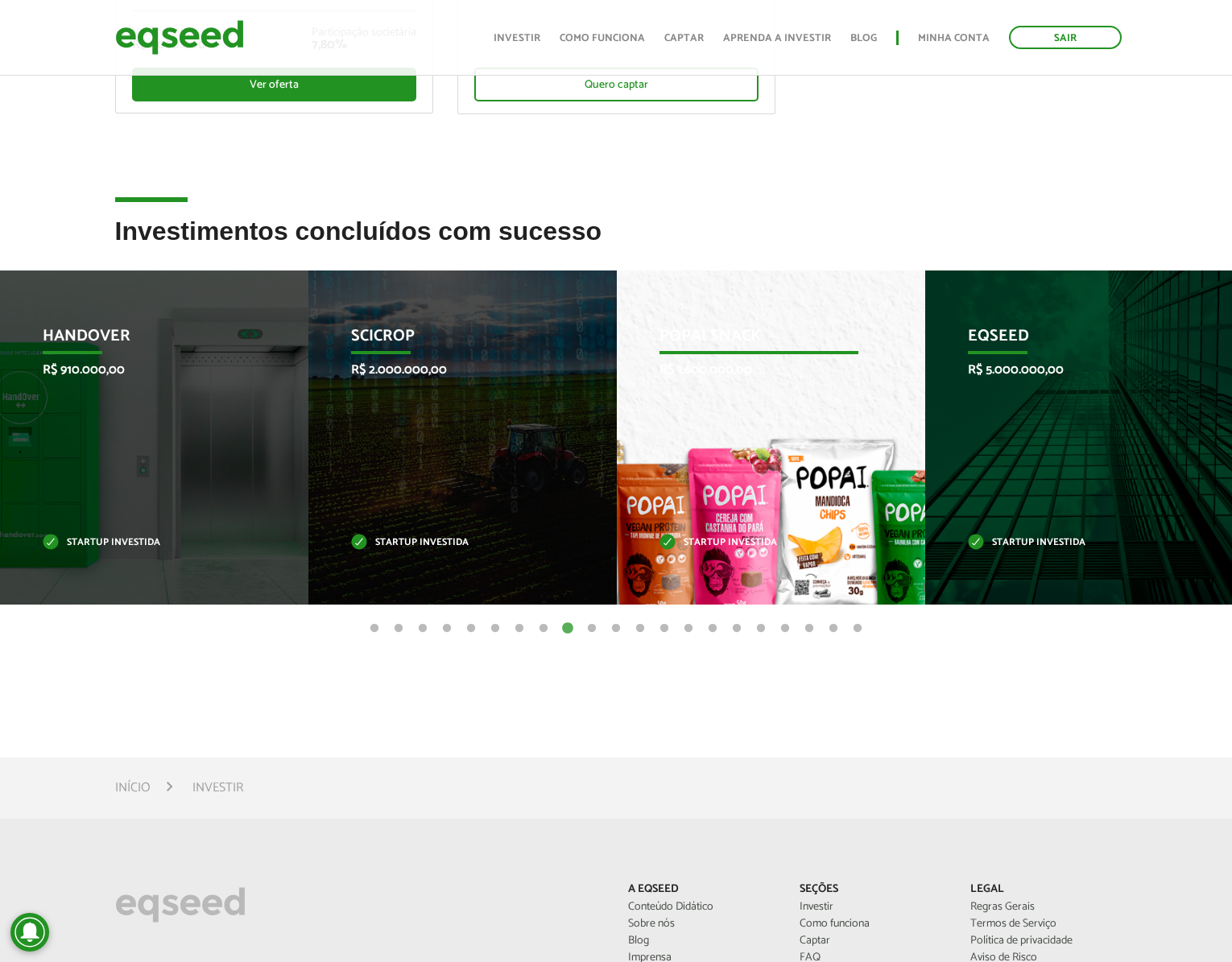
click at [760, 472] on div "Popai Snack R$ 1.600.000,00 Startup investida" at bounding box center [759, 437] width 284 height 334
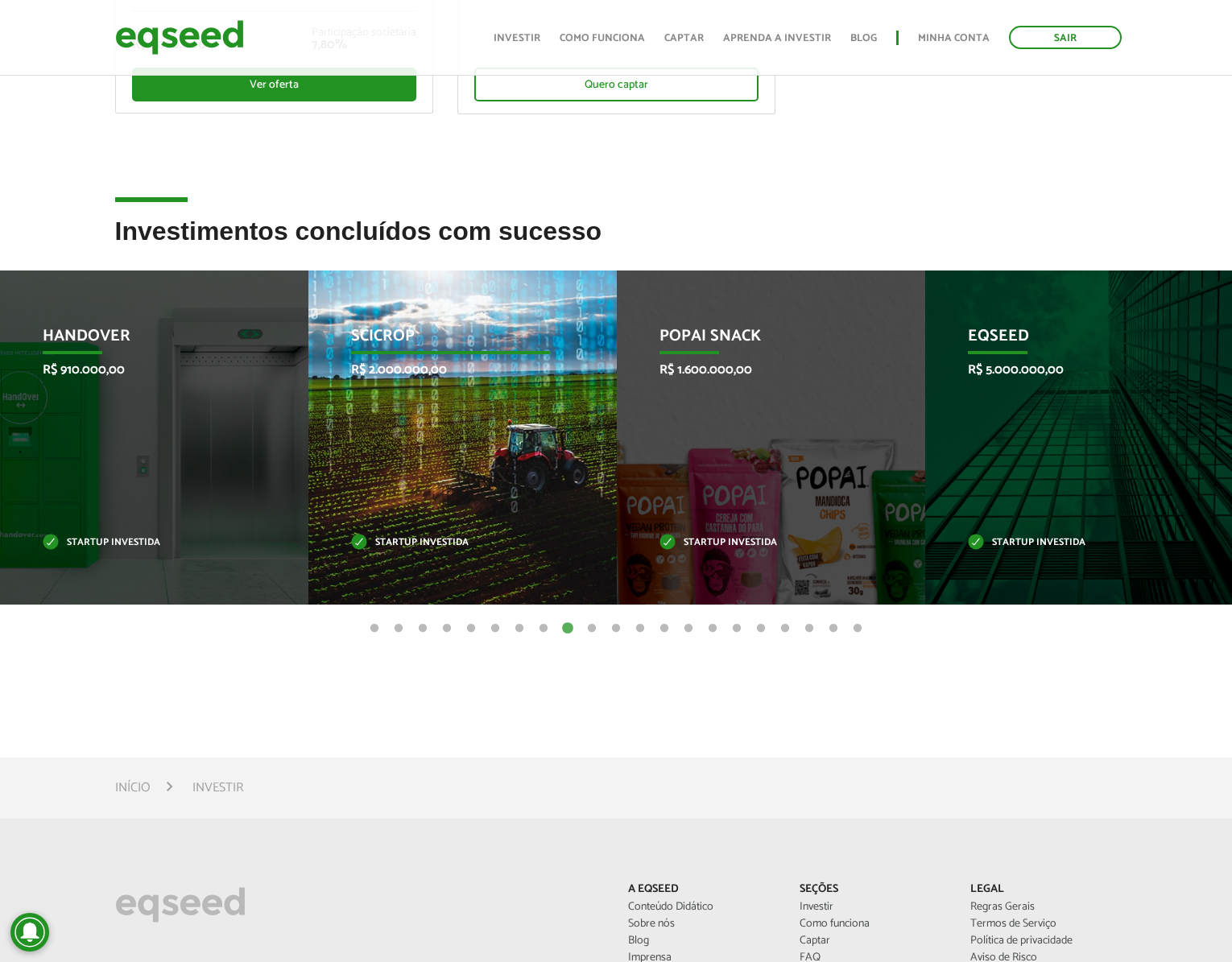
click at [407, 445] on div "SciCrop R$ 2.000.000,00 Startup investida" at bounding box center [451, 437] width 284 height 334
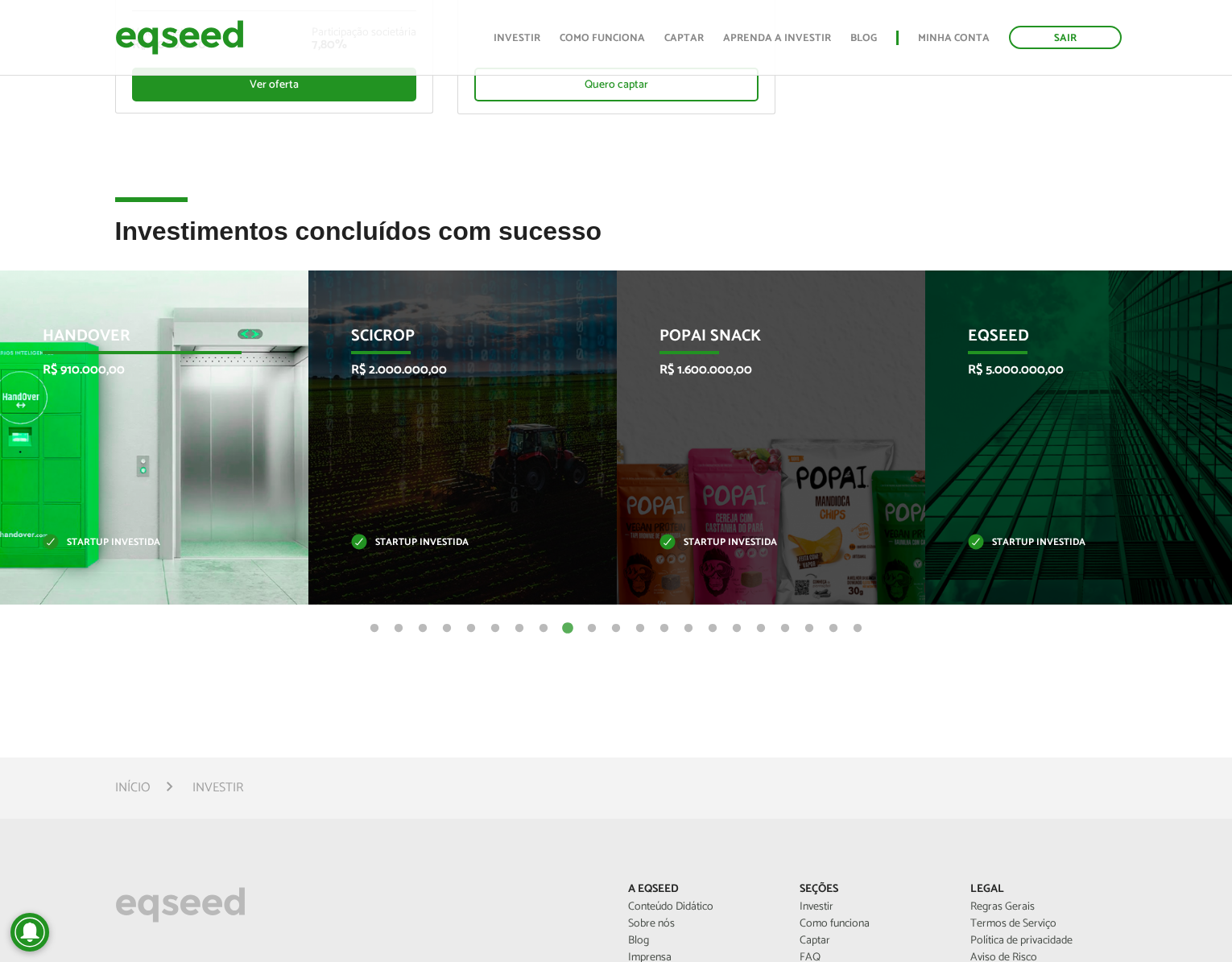
click at [104, 443] on div "HandOver R$ 910.000,00 Startup investida" at bounding box center [142, 437] width 284 height 334
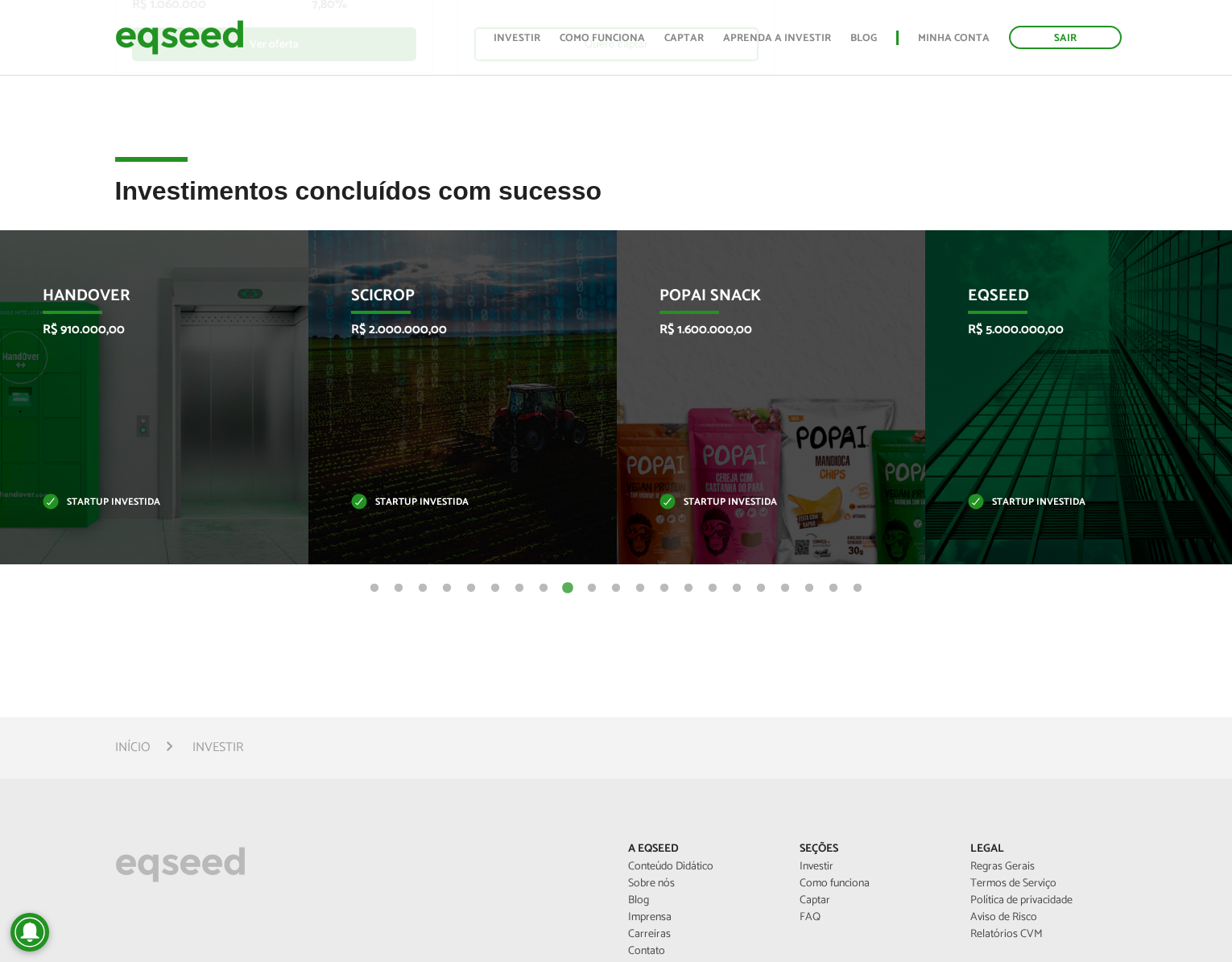
scroll to position [0, 0]
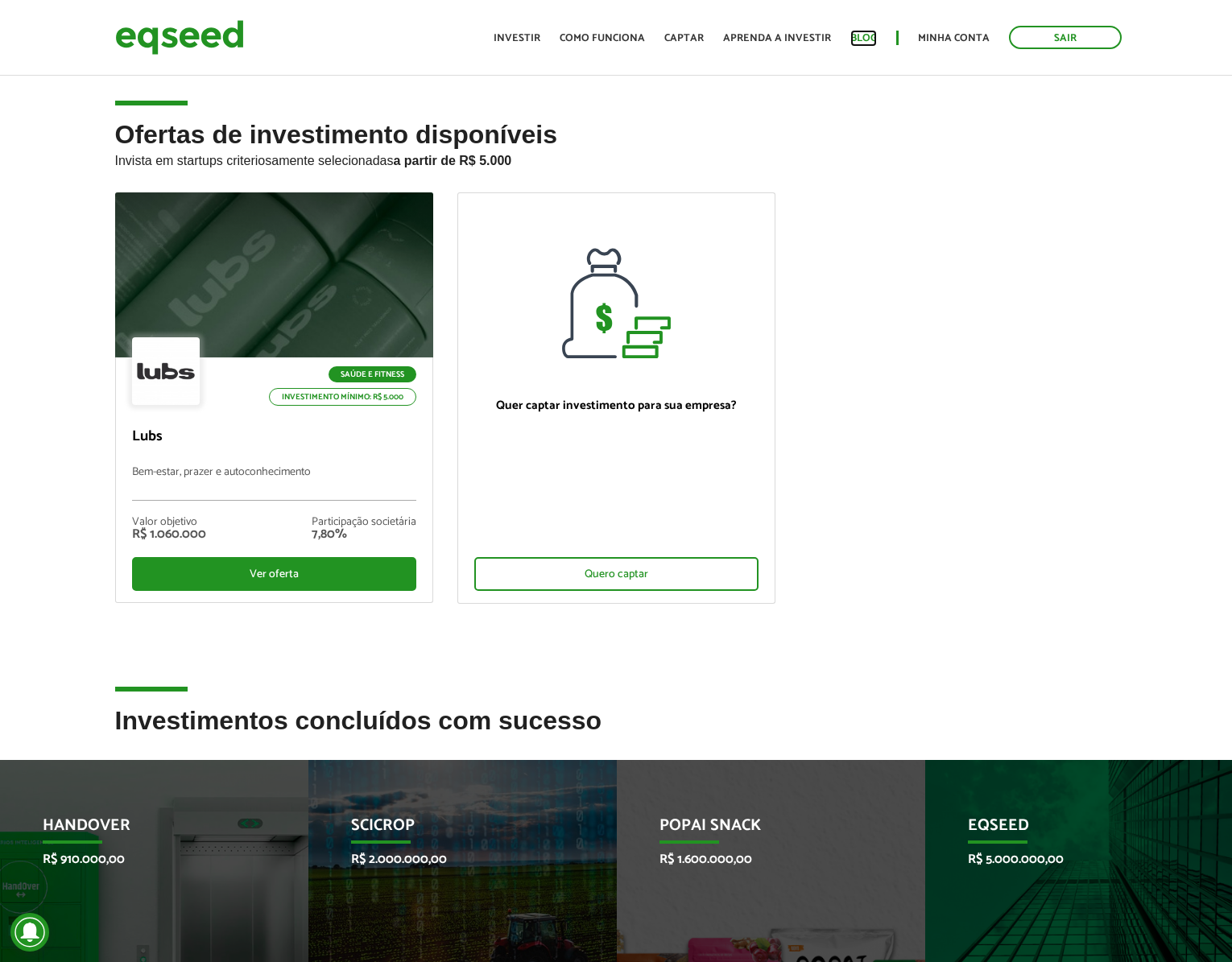
click at [865, 34] on link "Blog" at bounding box center [864, 39] width 27 height 11
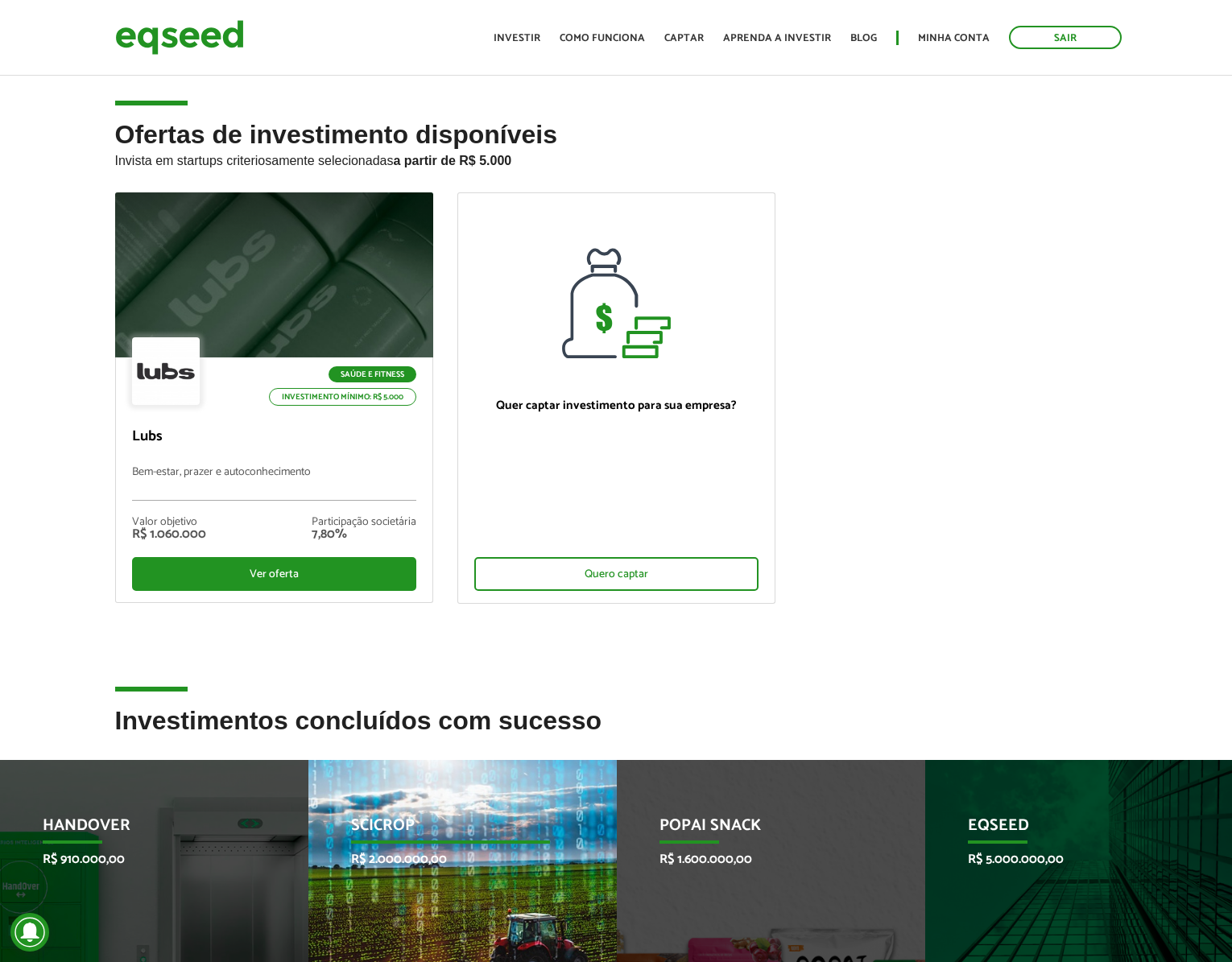
click at [543, 852] on p "R$ 2.000.000,00" at bounding box center [450, 859] width 199 height 15
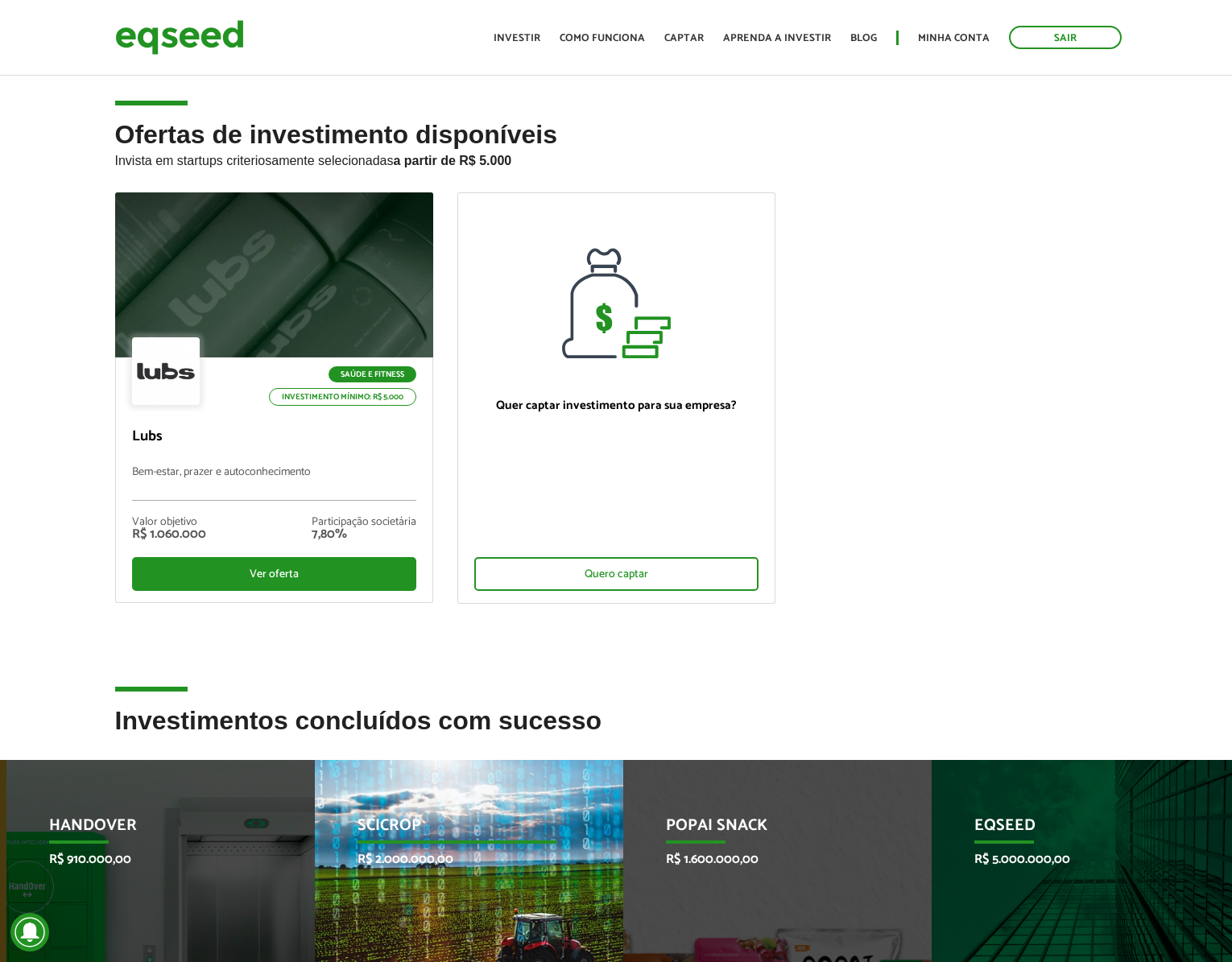
drag, startPoint x: 166, startPoint y: 834, endPoint x: 568, endPoint y: 841, distance: 402.1
click at [205, 837] on p "HandOver" at bounding box center [148, 830] width 199 height 27
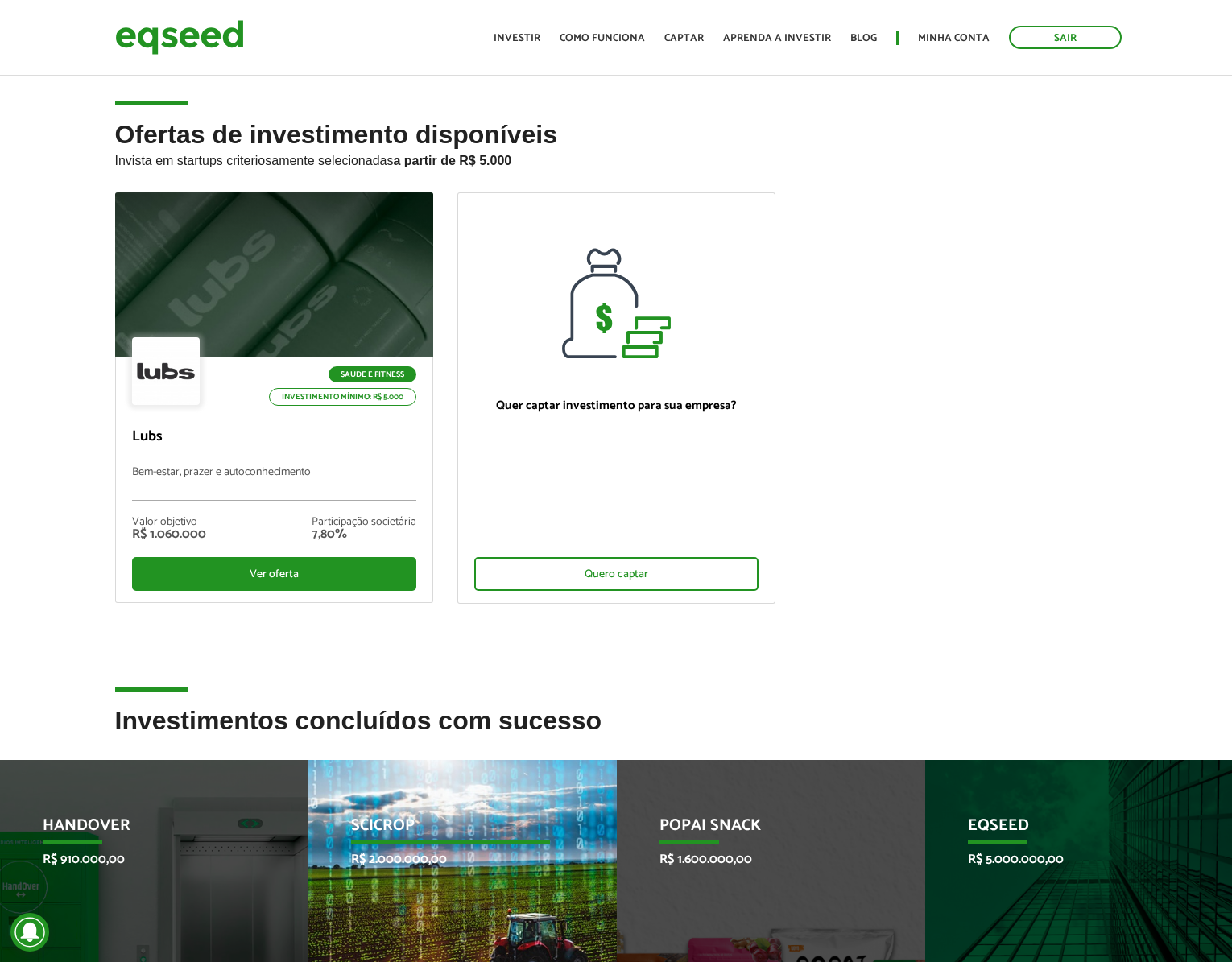
click at [579, 845] on div "SciCrop R$ 2.000.000,00 Startup investida" at bounding box center [451, 927] width 284 height 334
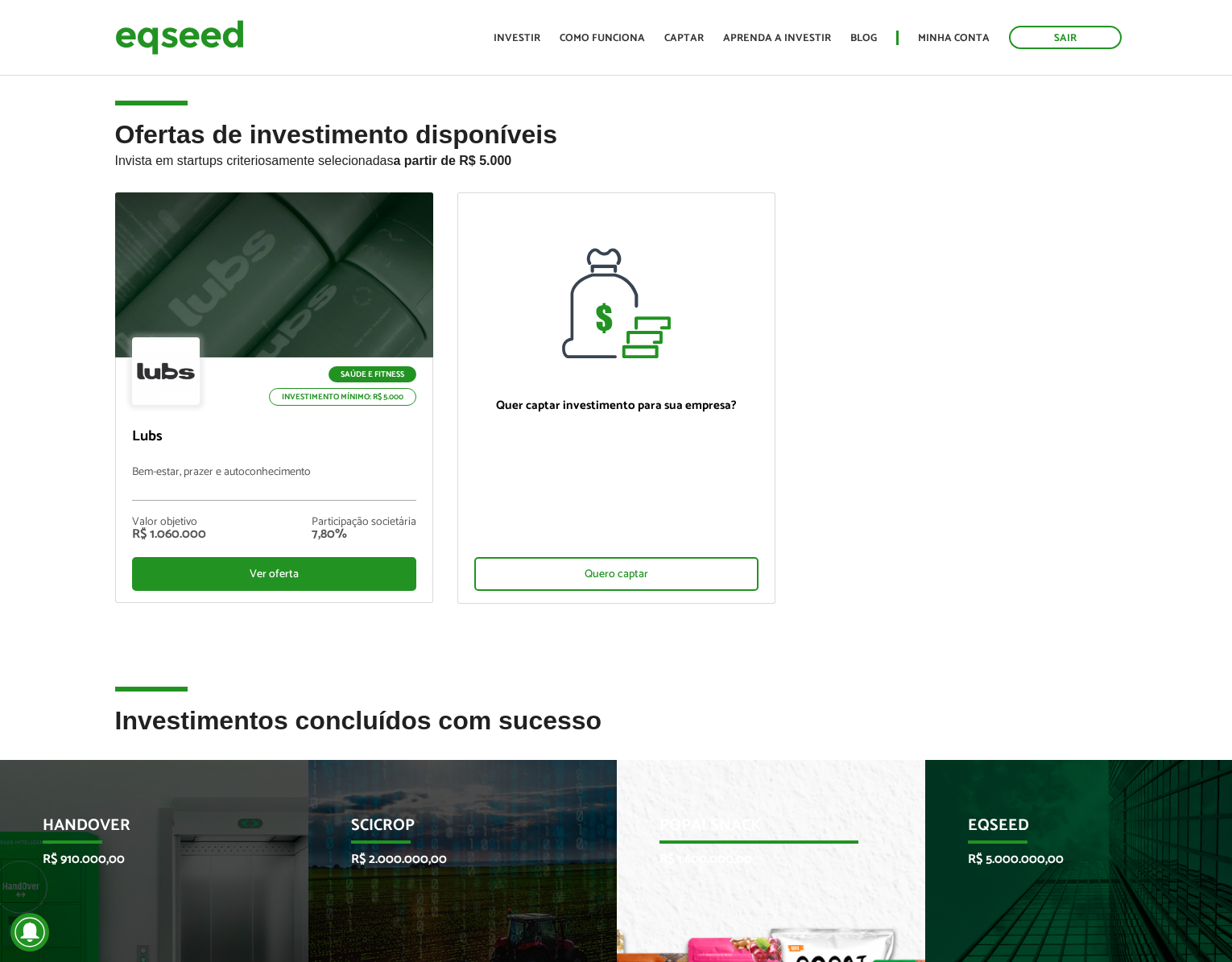
click at [763, 840] on p "Popai Snack" at bounding box center [759, 830] width 199 height 27
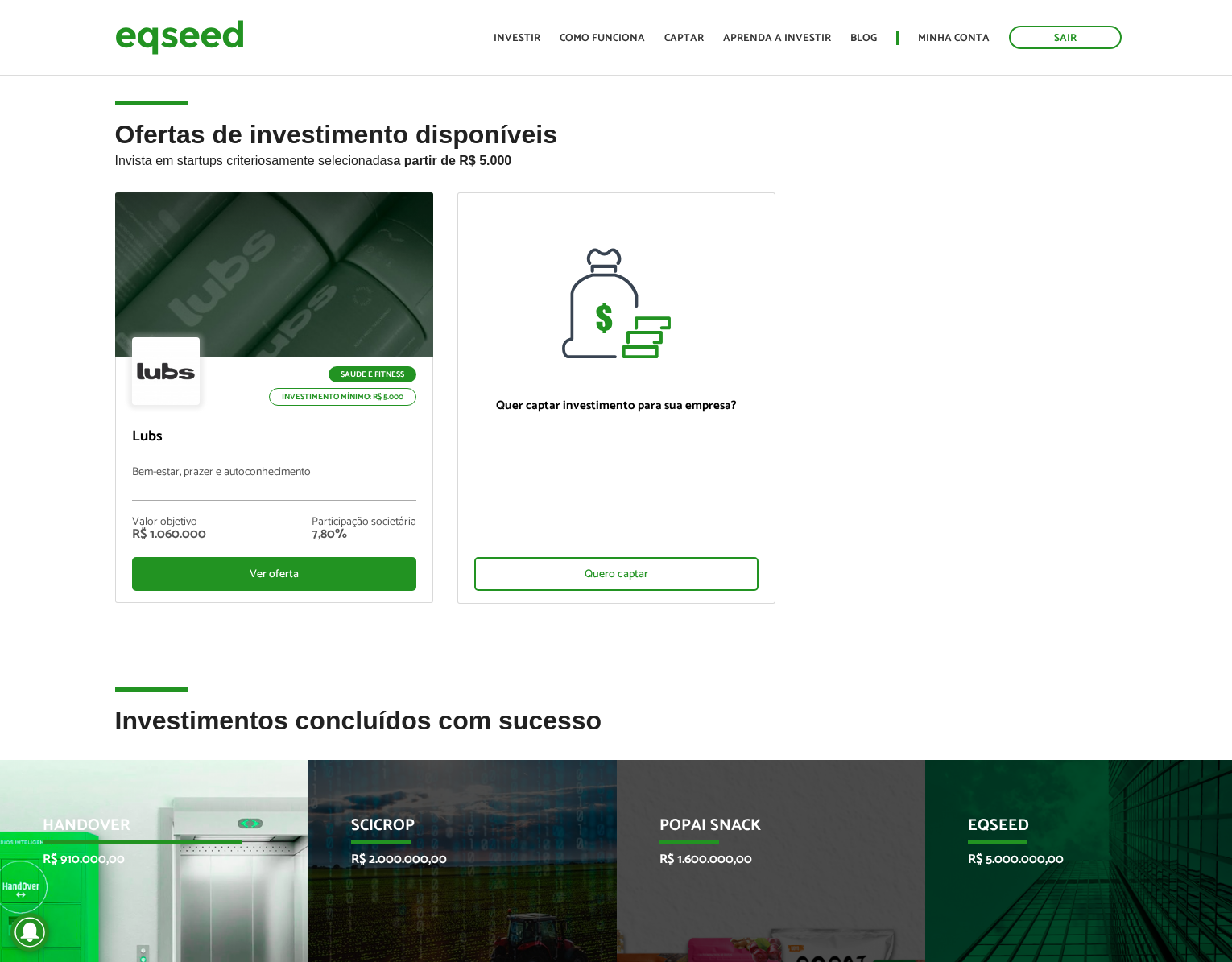
click at [270, 837] on div "HandOver R$ 910.000,00 Startup investida" at bounding box center [142, 927] width 284 height 334
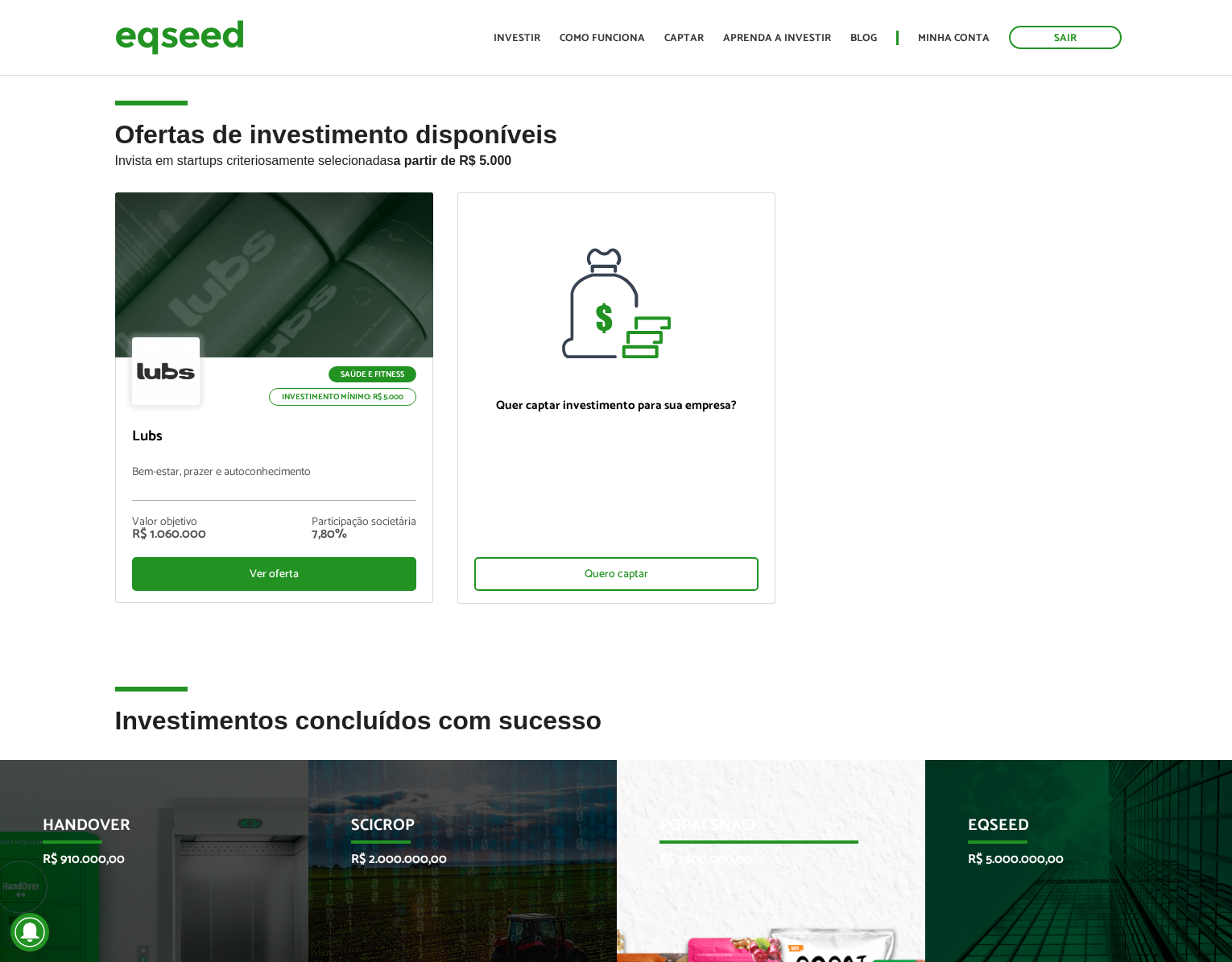
click at [815, 842] on p "Popai Snack" at bounding box center [759, 830] width 199 height 27
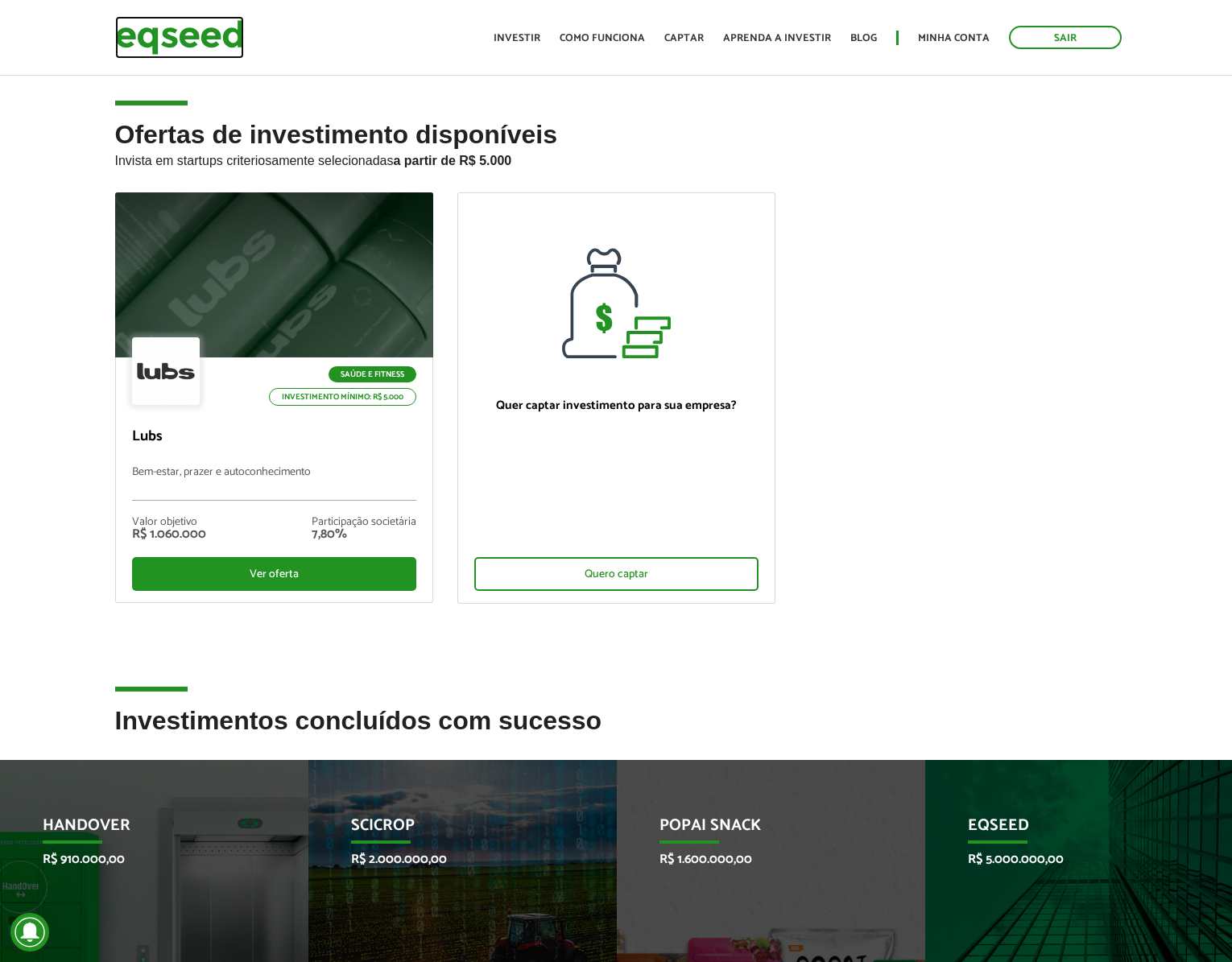
click at [218, 27] on img at bounding box center [179, 37] width 129 height 42
